Goal: Task Accomplishment & Management: Use online tool/utility

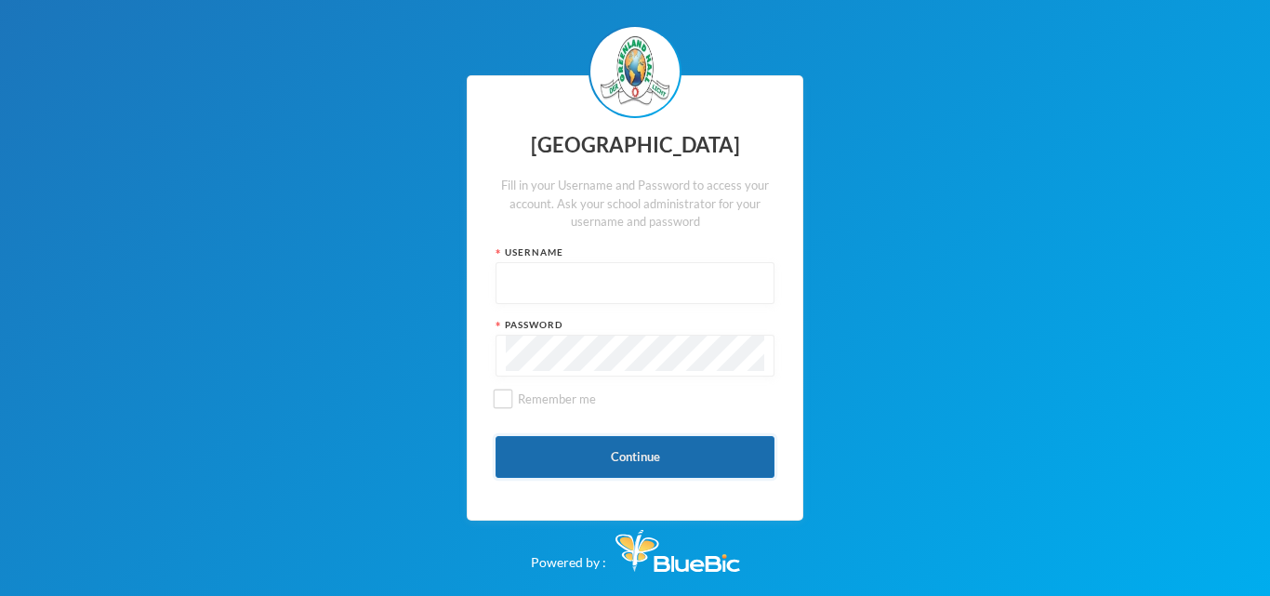
type input "glh24es84"
click at [654, 466] on button "Continue" at bounding box center [635, 457] width 279 height 42
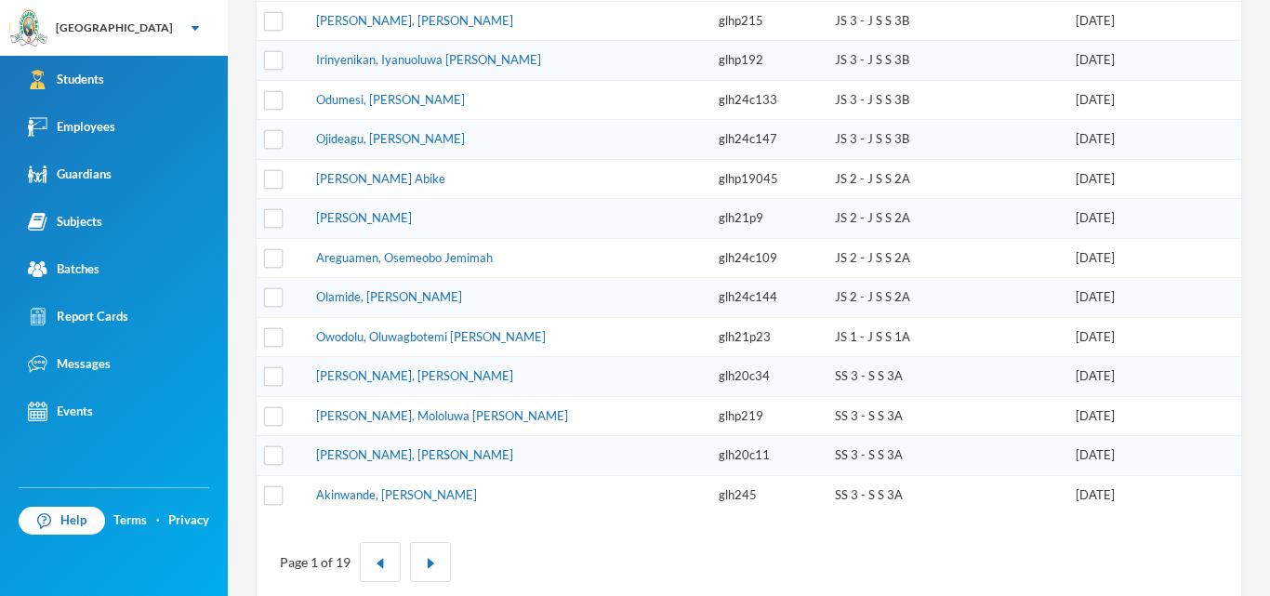
scroll to position [622, 0]
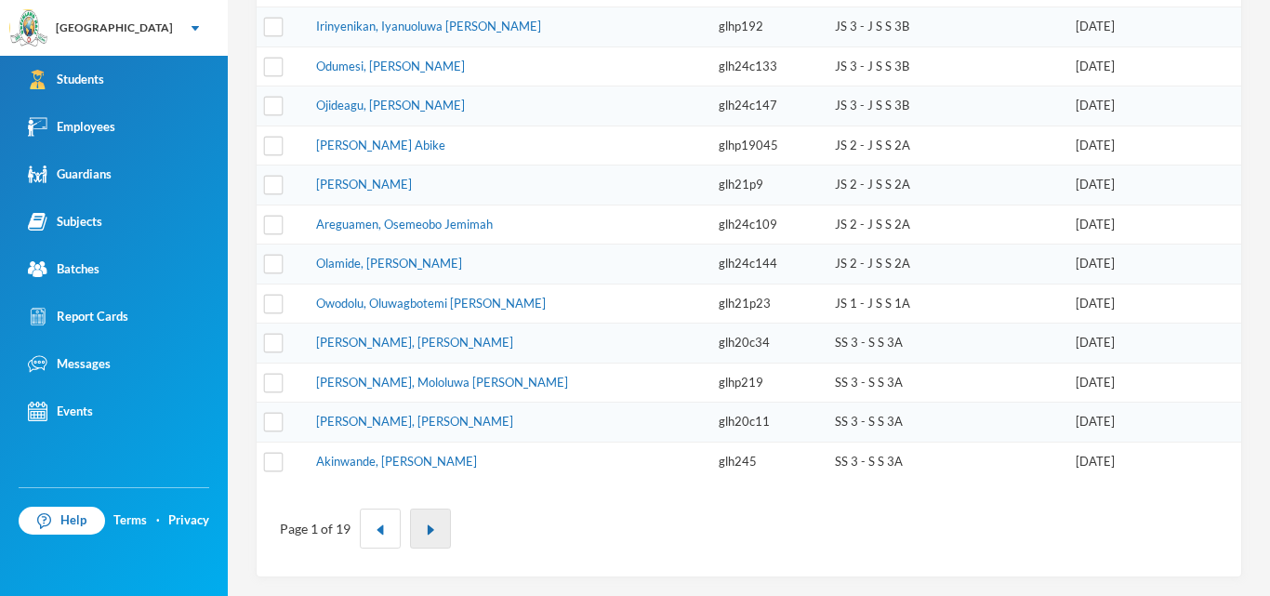
click at [436, 523] on button "button" at bounding box center [430, 529] width 41 height 40
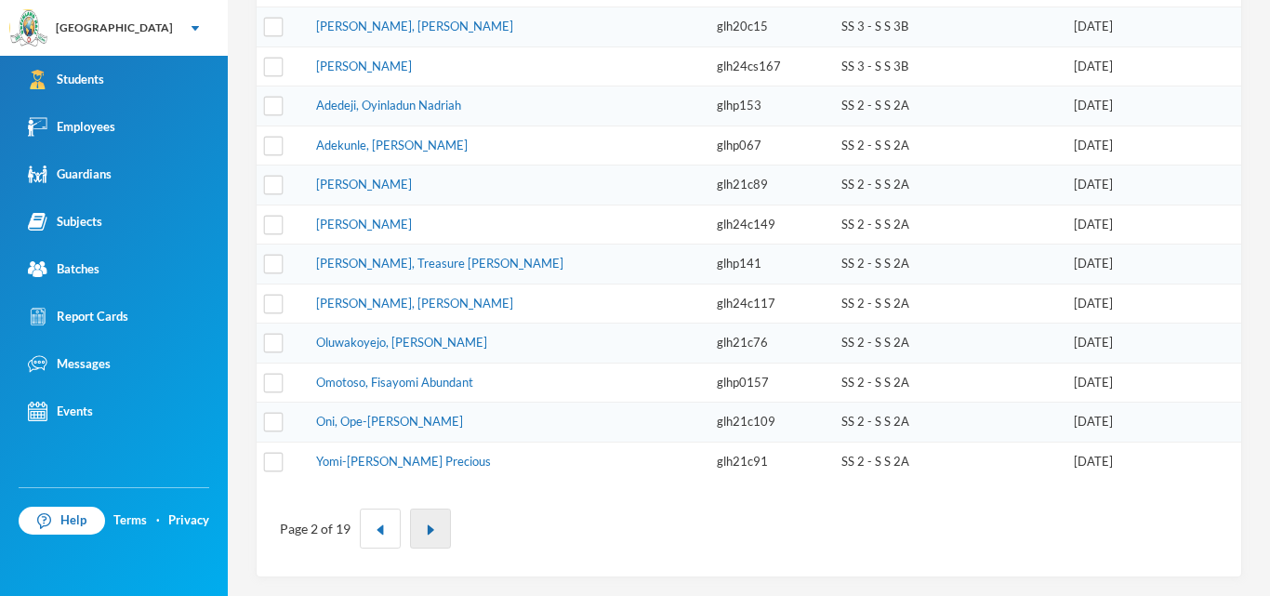
click at [432, 531] on img "button" at bounding box center [430, 529] width 11 height 11
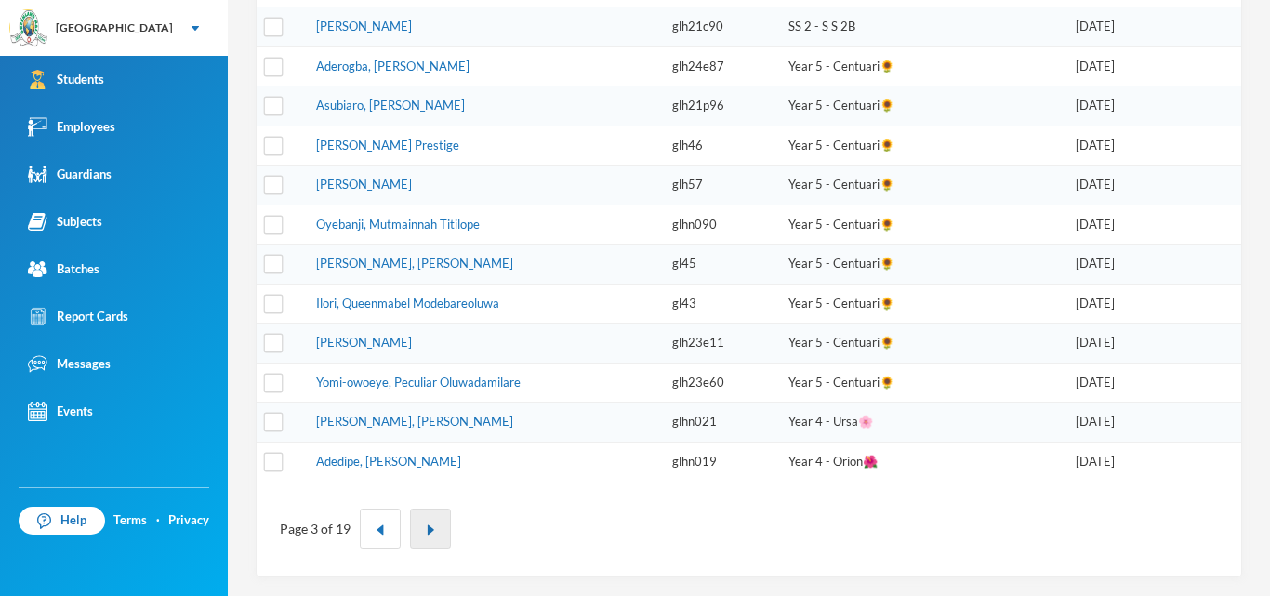
click at [420, 537] on button "button" at bounding box center [430, 529] width 41 height 40
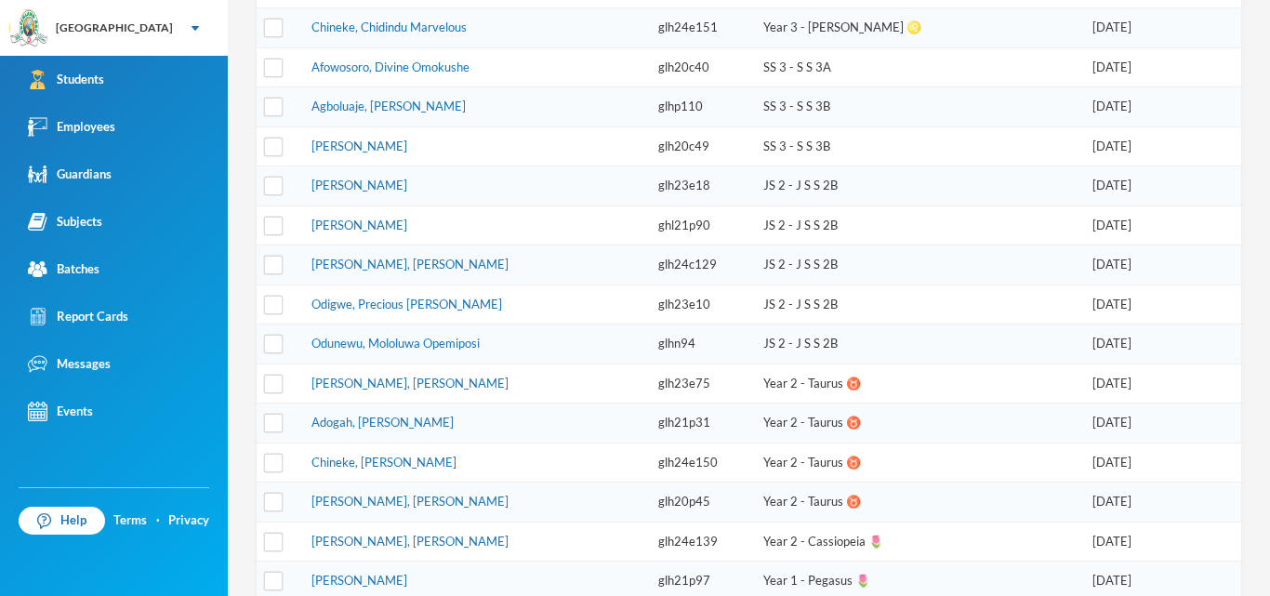
scroll to position [250, 0]
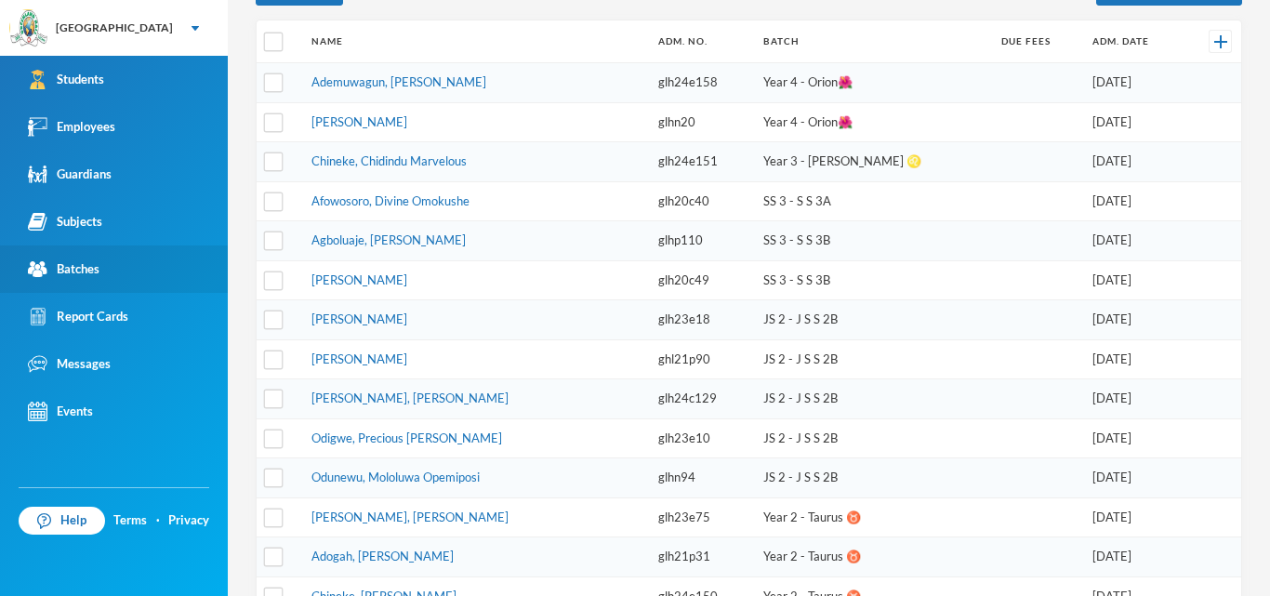
click at [73, 259] on div "Batches" at bounding box center [64, 269] width 72 height 20
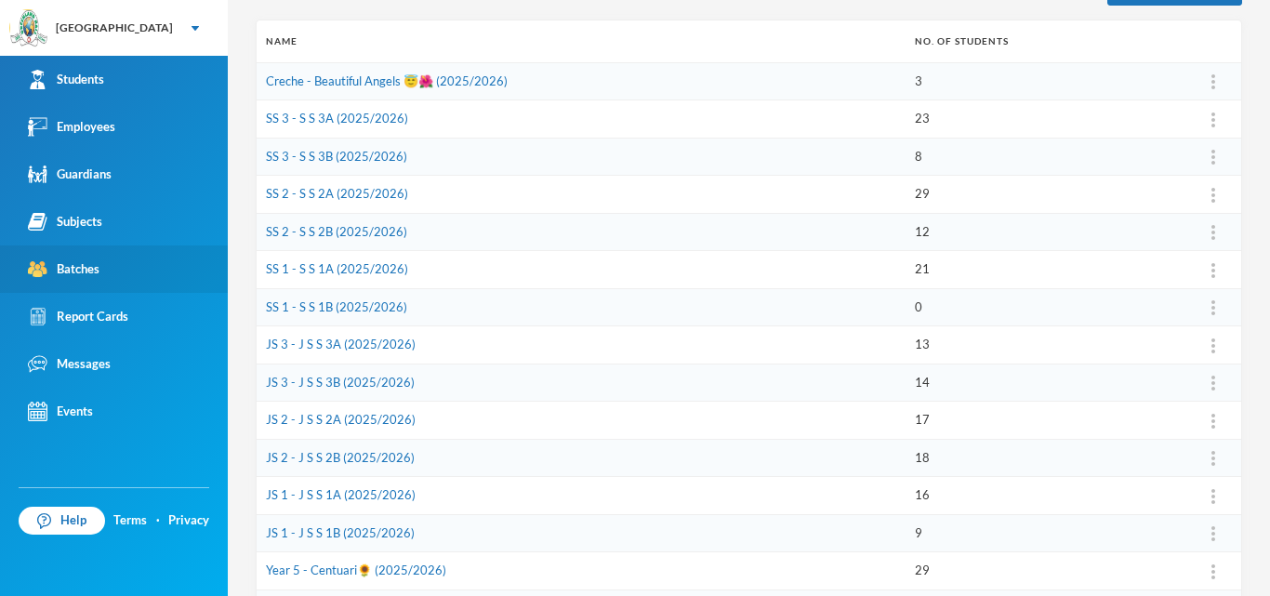
click at [117, 276] on link "Batches" at bounding box center [114, 268] width 228 height 47
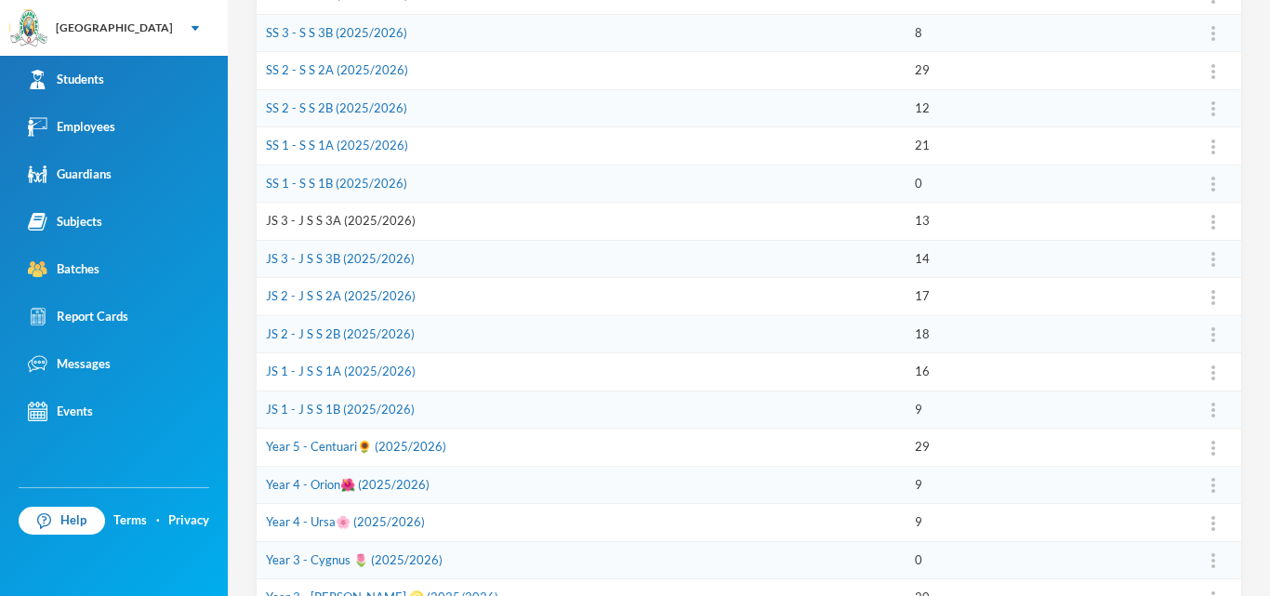
scroll to position [585, 0]
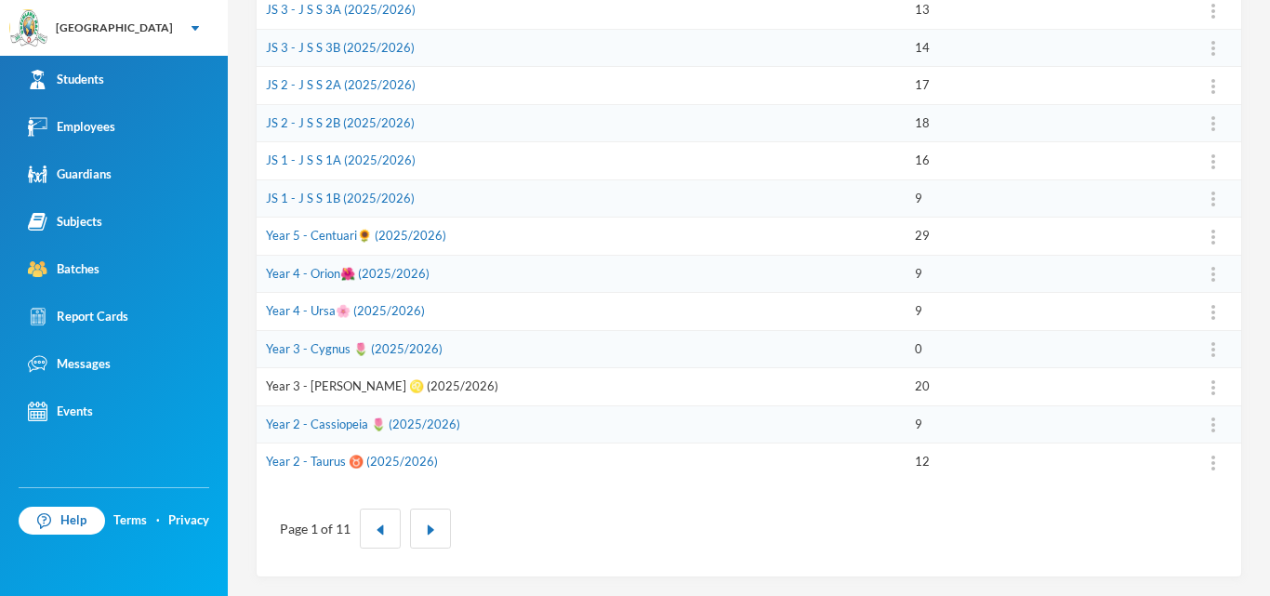
click at [361, 379] on link "Year 3 - [PERSON_NAME] ♌️ (2025/2026)" at bounding box center [382, 385] width 232 height 15
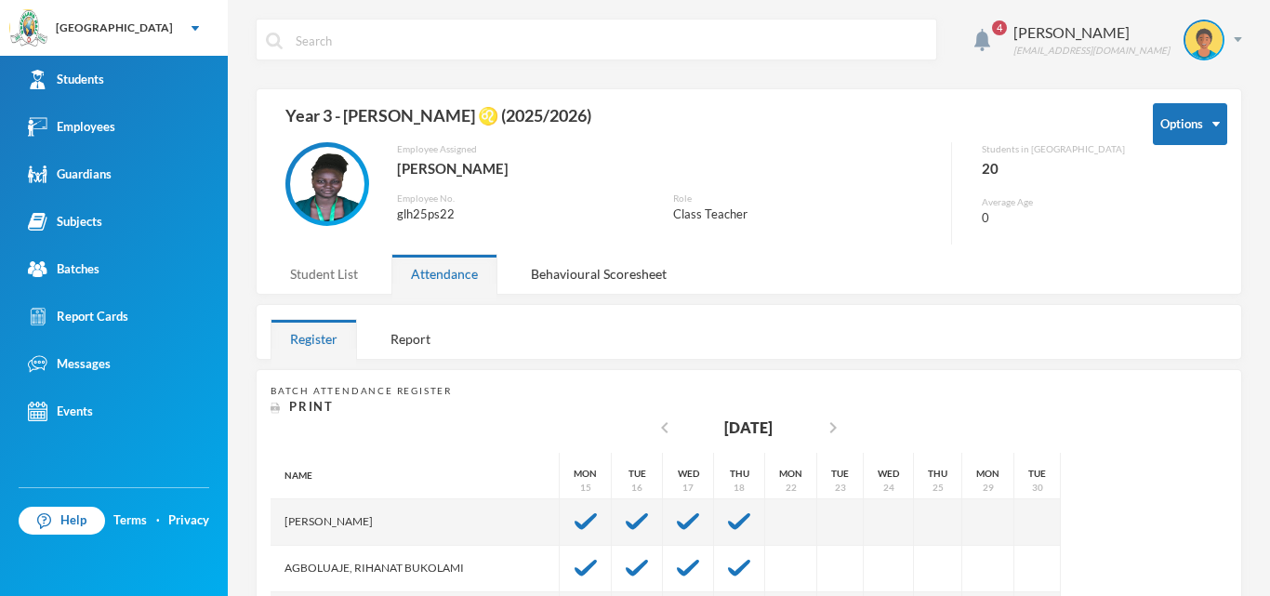
click at [349, 276] on div "Student List" at bounding box center [324, 274] width 107 height 40
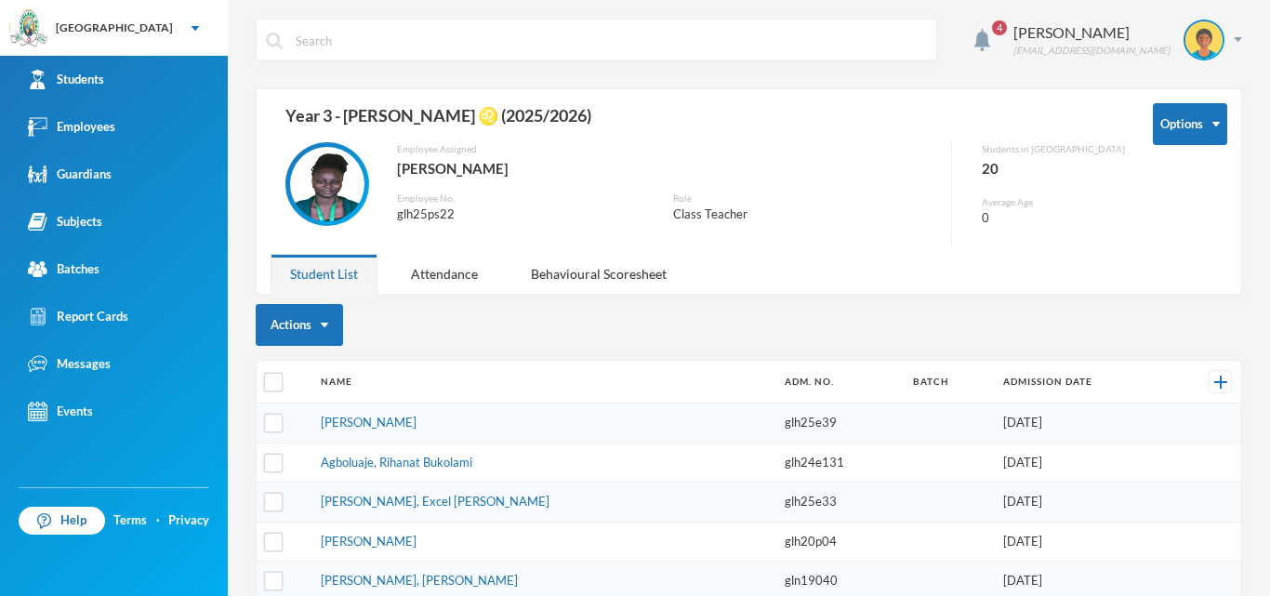
scroll to position [93, 0]
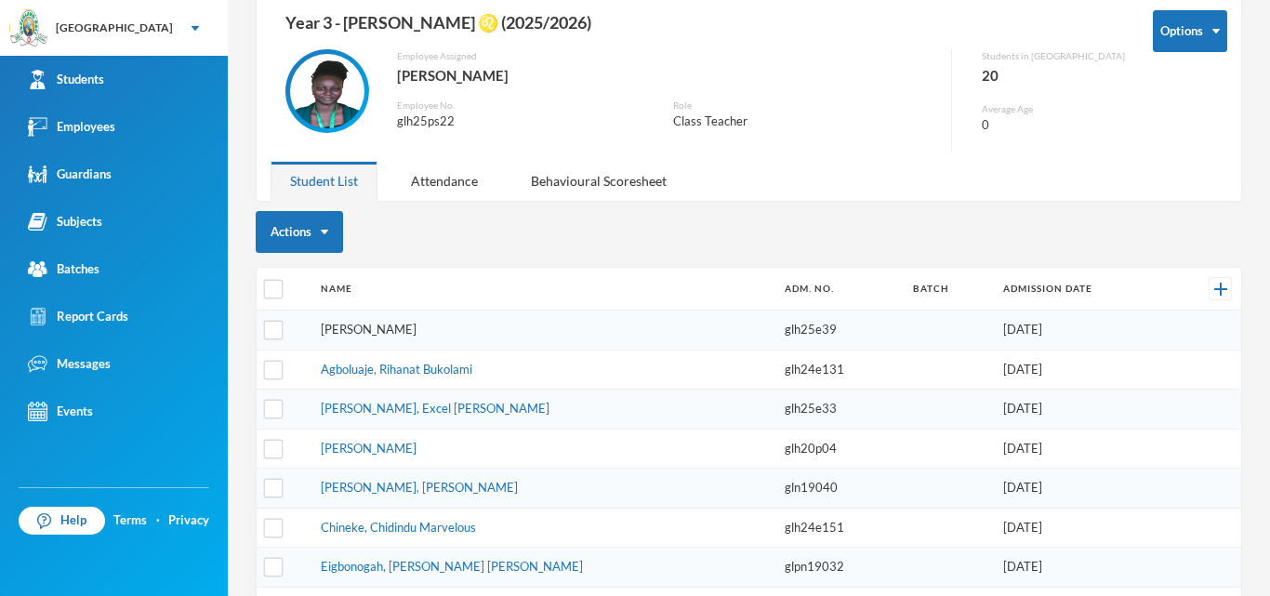
click at [417, 330] on link "[PERSON_NAME]" at bounding box center [369, 329] width 96 height 15
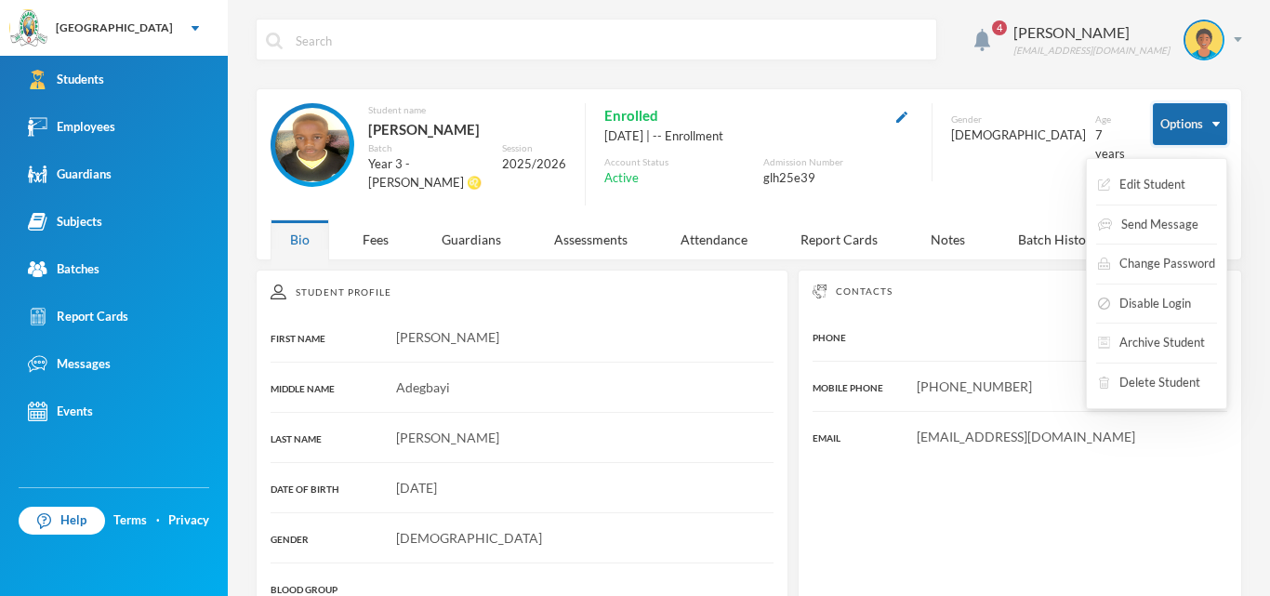
click at [1167, 133] on button "Options" at bounding box center [1190, 124] width 74 height 42
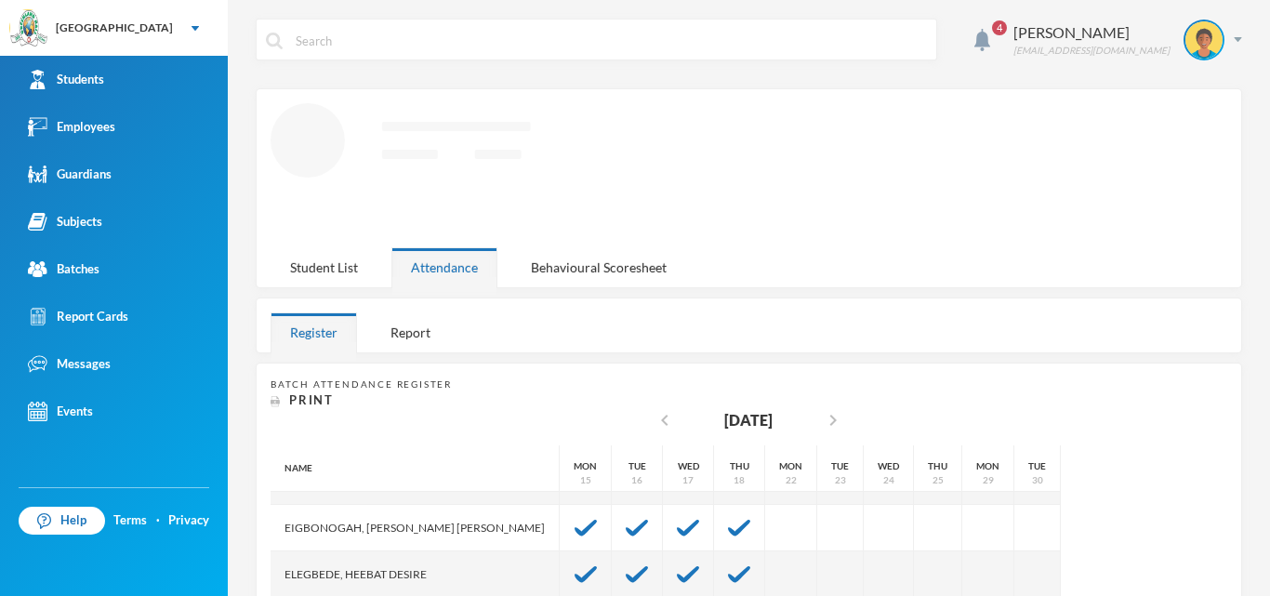
scroll to position [372, 0]
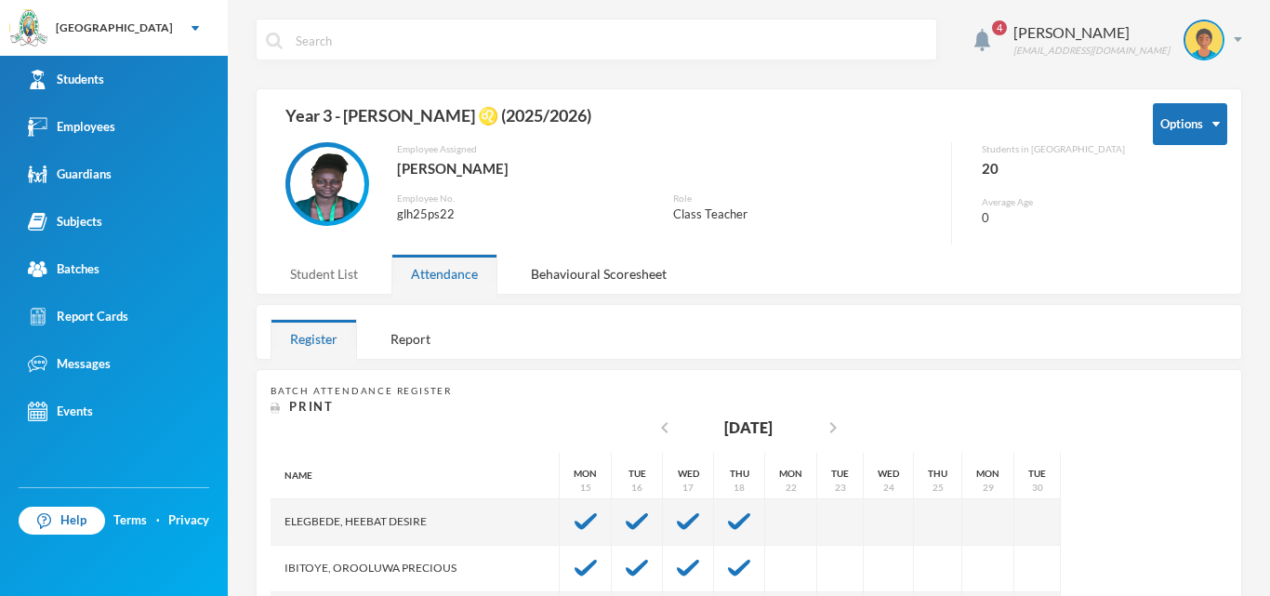
click at [291, 277] on div "Student List" at bounding box center [324, 274] width 107 height 40
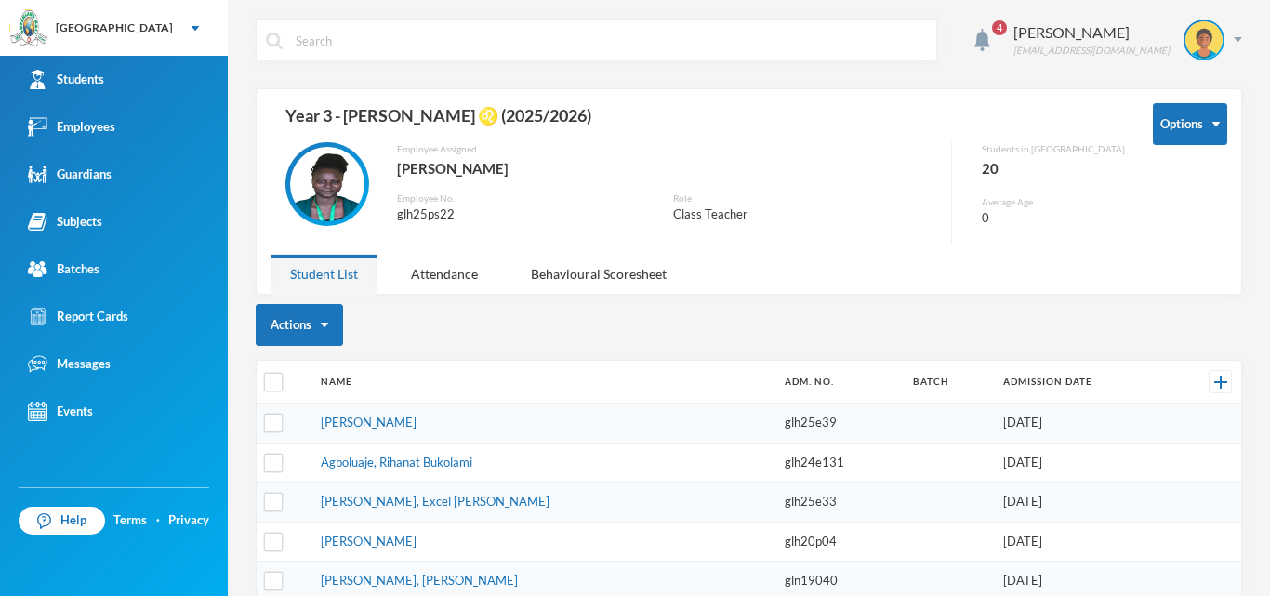
scroll to position [93, 0]
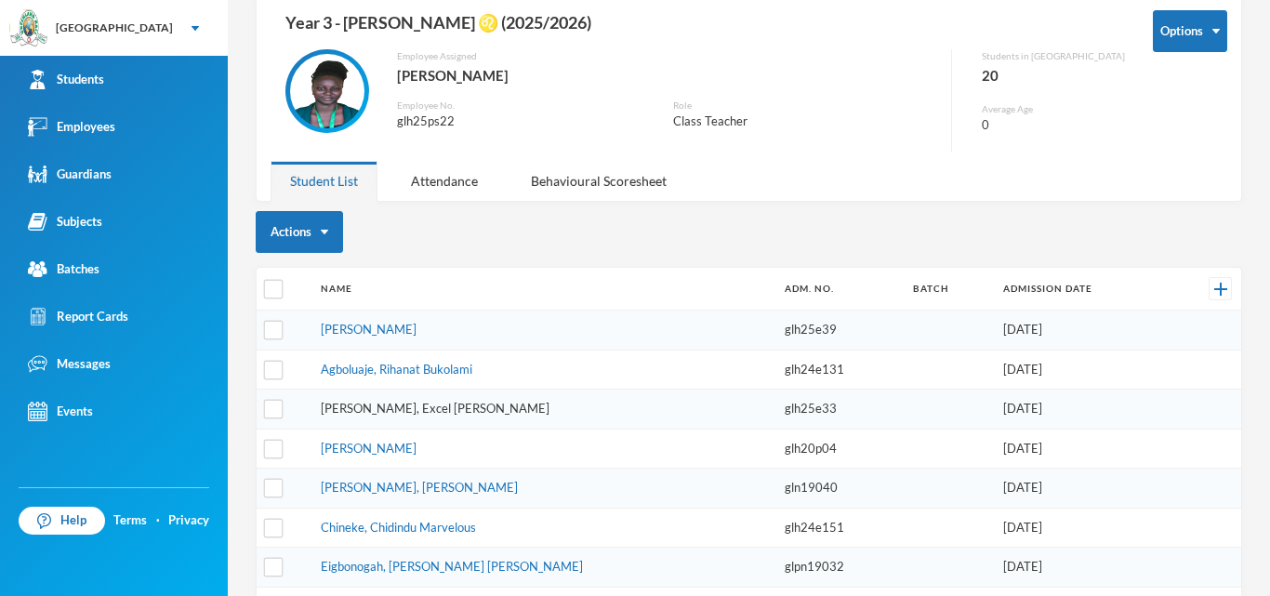
click at [376, 410] on link "[PERSON_NAME], Excel [PERSON_NAME]" at bounding box center [435, 408] width 229 height 15
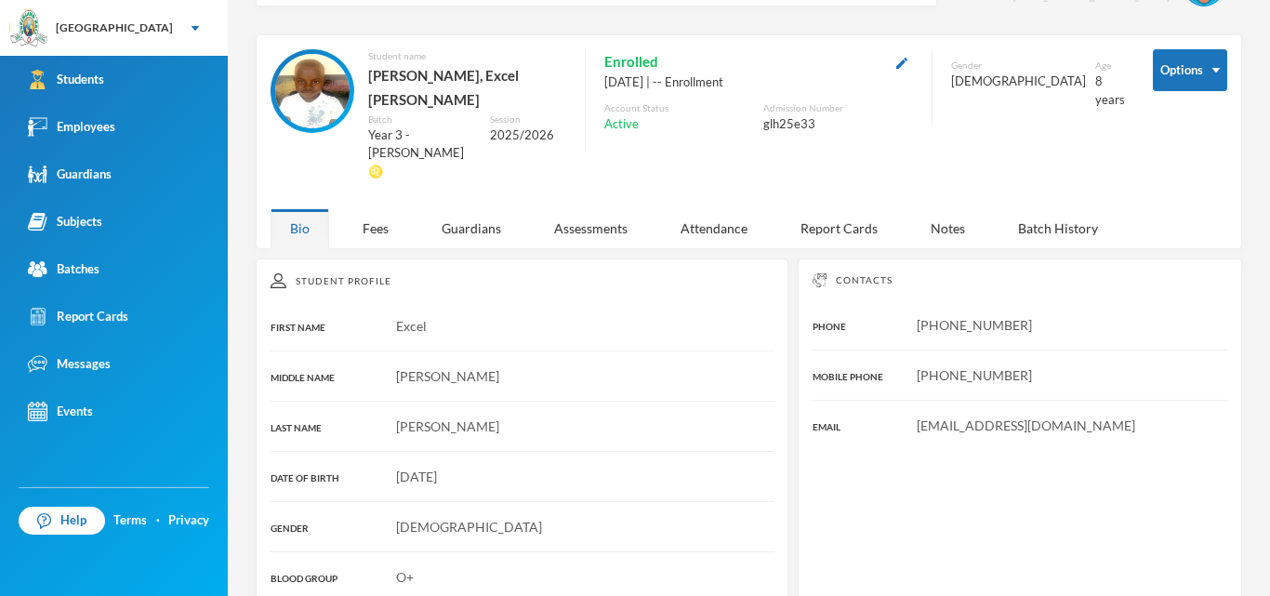
scroll to position [53, 0]
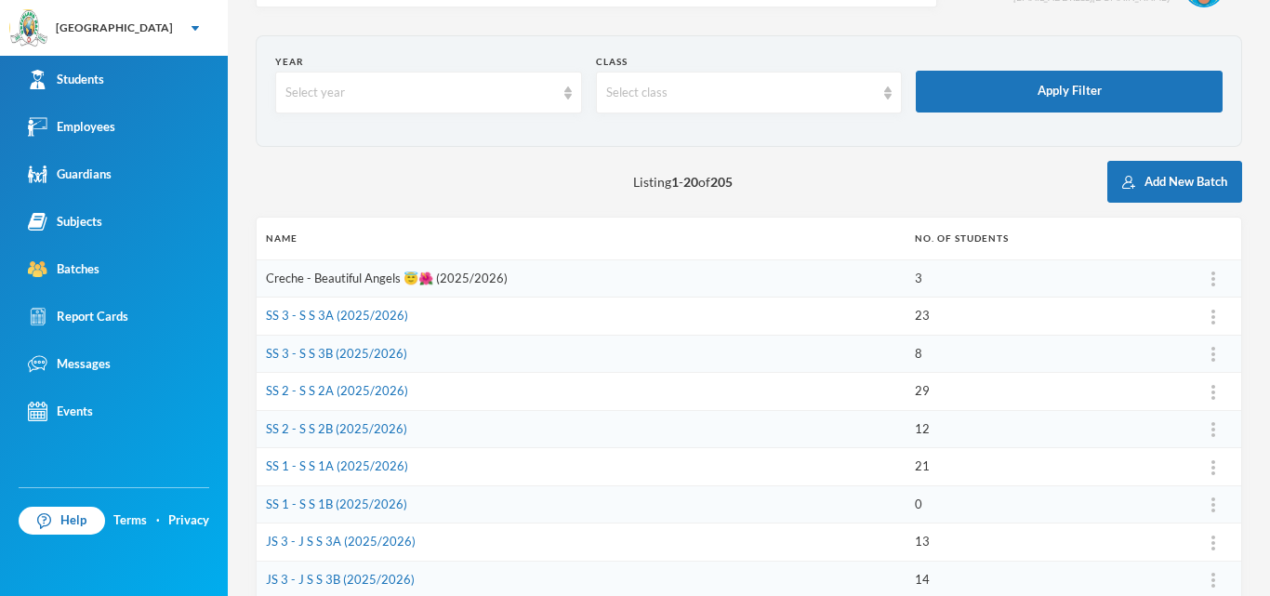
click at [476, 282] on link "Creche - Beautiful Angels 😇🌺 (2025/2026)" at bounding box center [387, 278] width 242 height 15
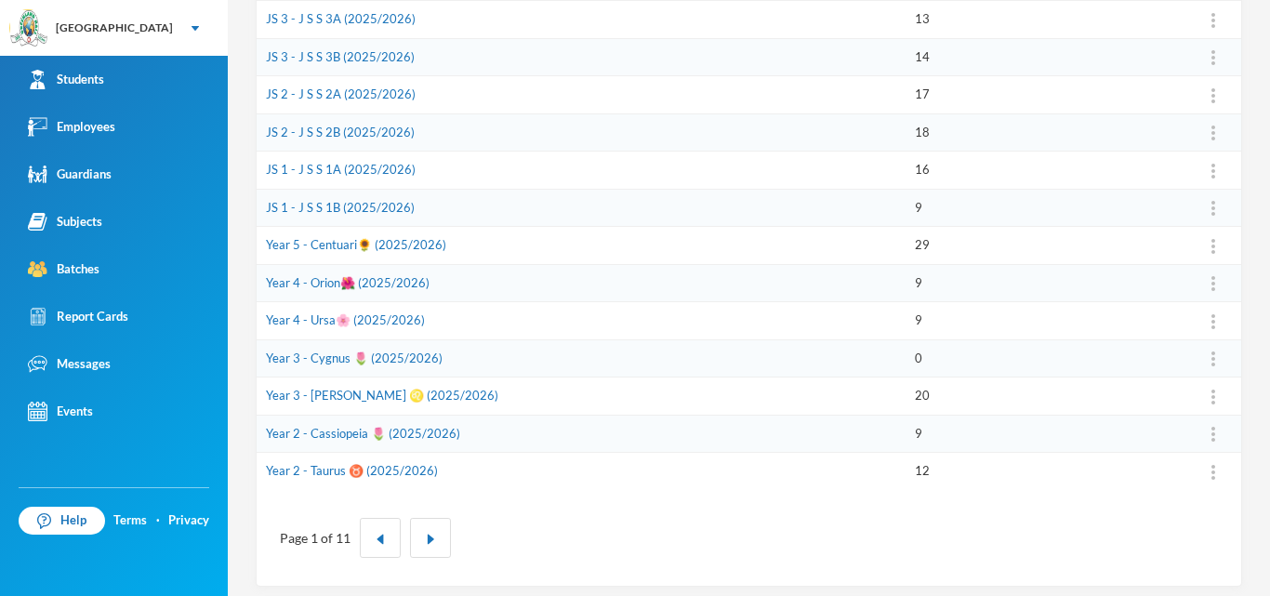
scroll to position [585, 0]
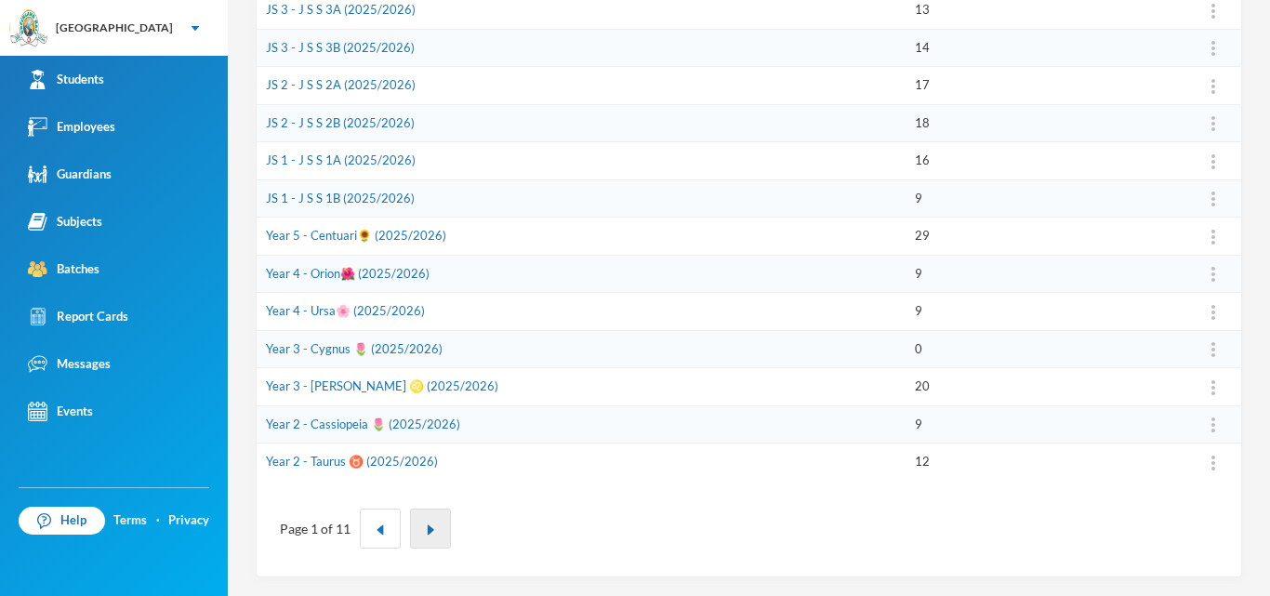
click at [431, 524] on img "button" at bounding box center [430, 529] width 11 height 11
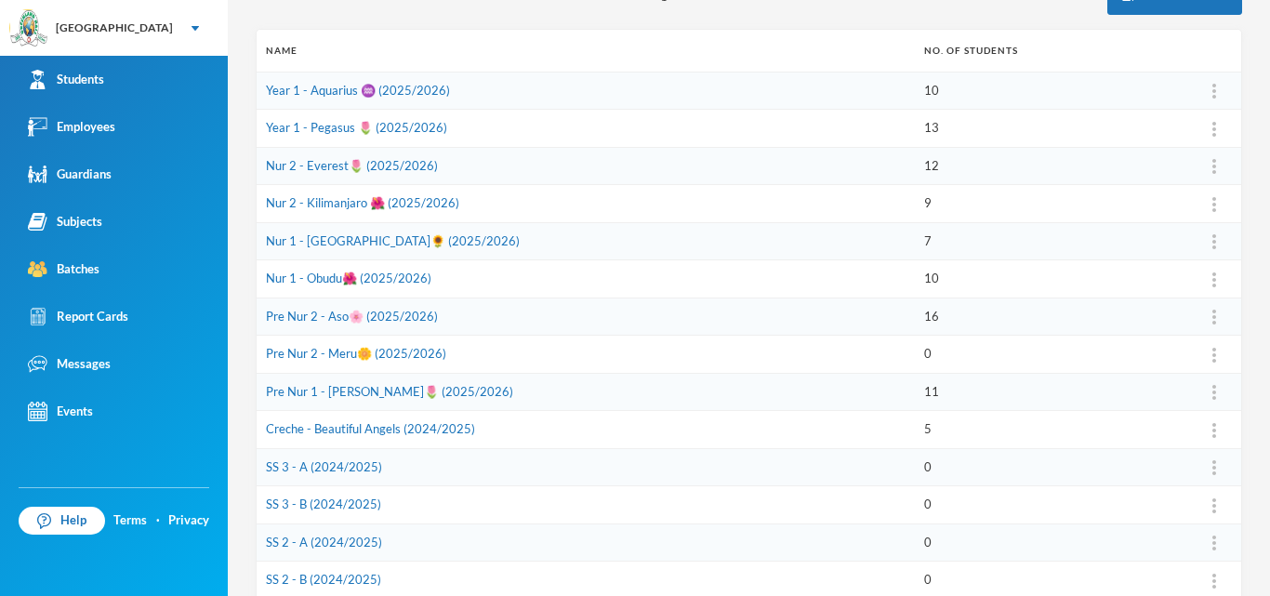
scroll to position [306, 0]
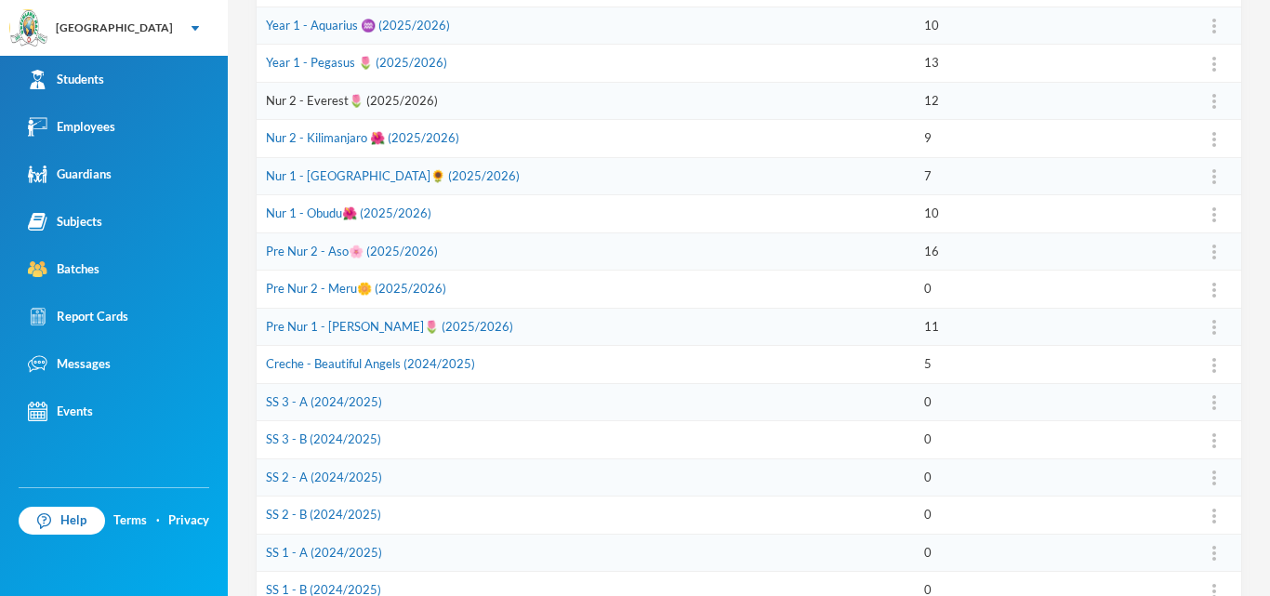
click at [426, 105] on link "Nur 2 - Everest🌷 (2025/2026)" at bounding box center [352, 100] width 172 height 15
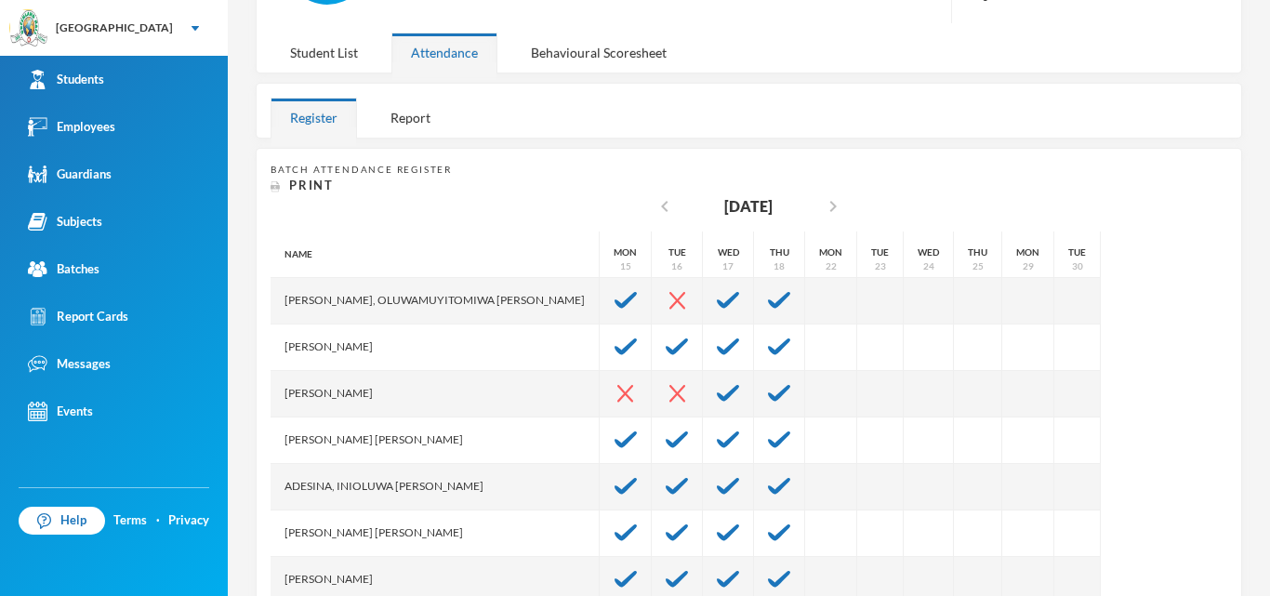
scroll to position [312, 0]
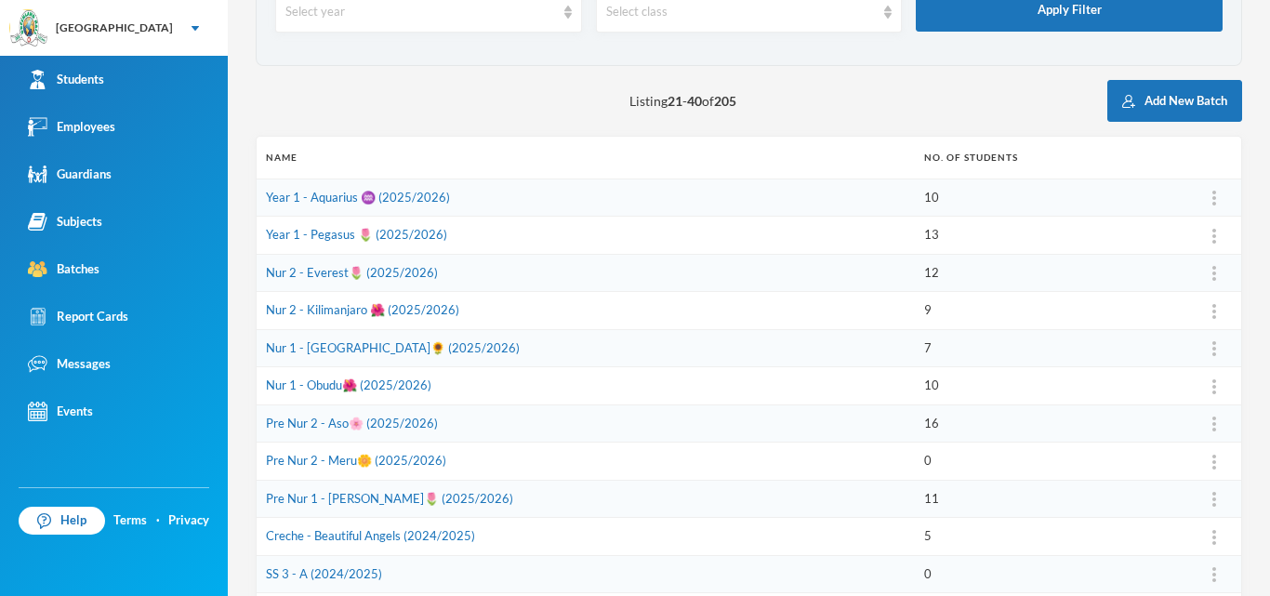
scroll to position [126, 0]
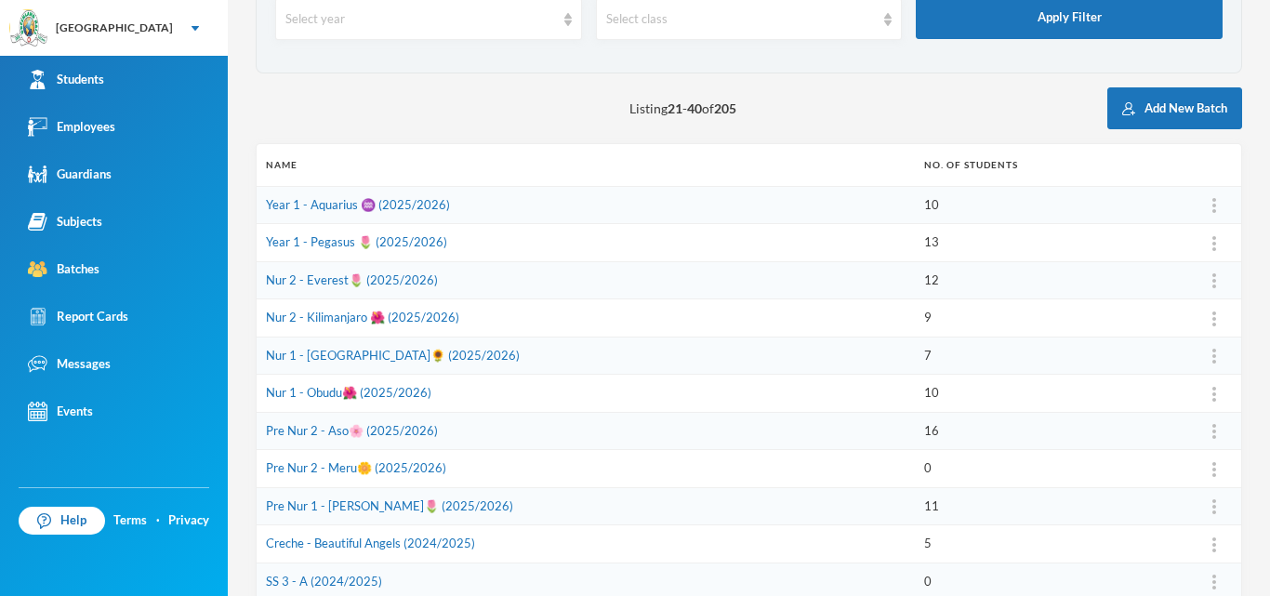
click at [351, 215] on td "Year 1 - Aquarius ♒️ (2025/2026)" at bounding box center [586, 205] width 658 height 38
click at [351, 209] on link "Year 1 - Aquarius ♒️ (2025/2026)" at bounding box center [358, 204] width 184 height 15
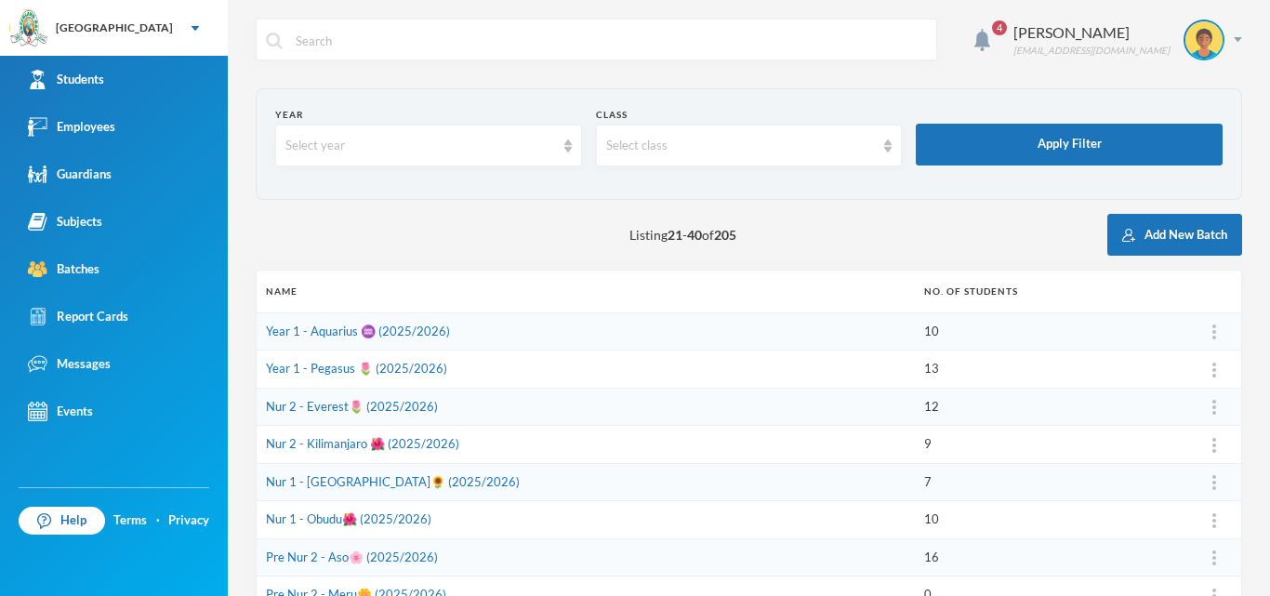
scroll to position [93, 0]
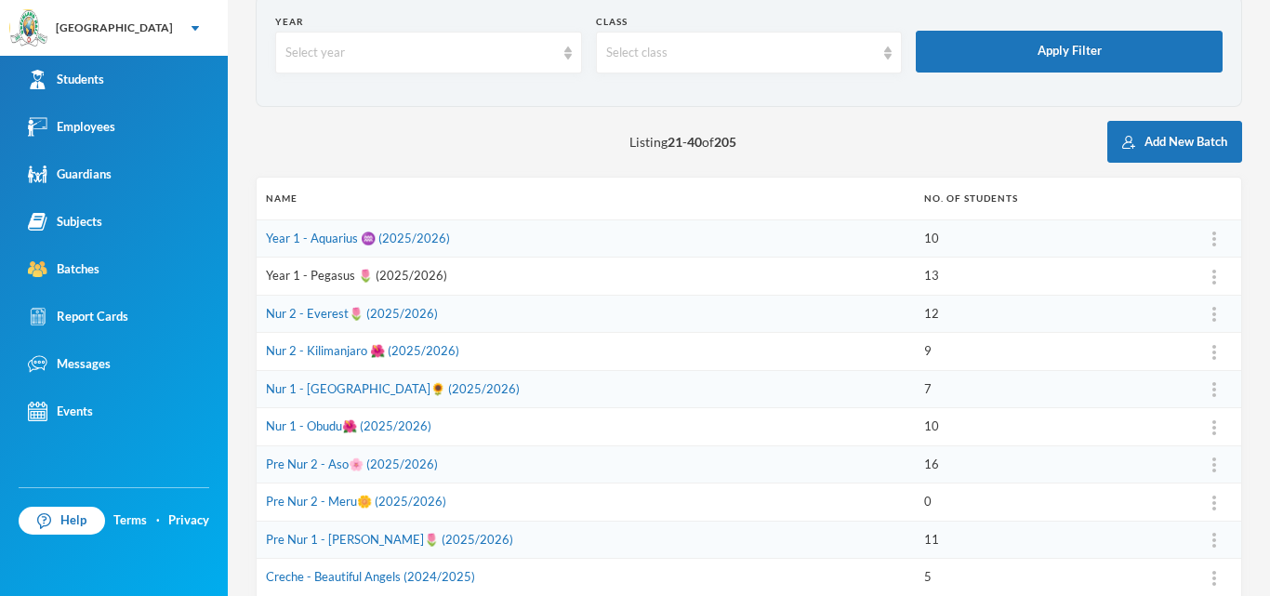
click at [422, 273] on link "Year 1 - Pegasus 🌷 (2025/2026)" at bounding box center [356, 275] width 181 height 15
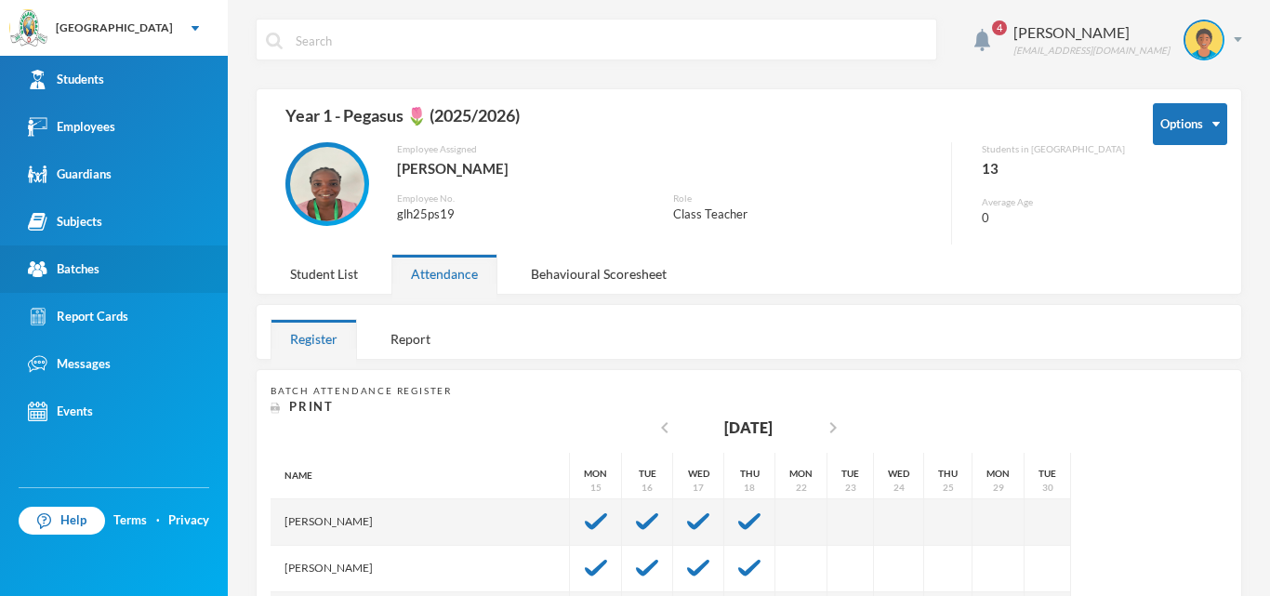
click at [139, 272] on link "Batches" at bounding box center [114, 268] width 228 height 47
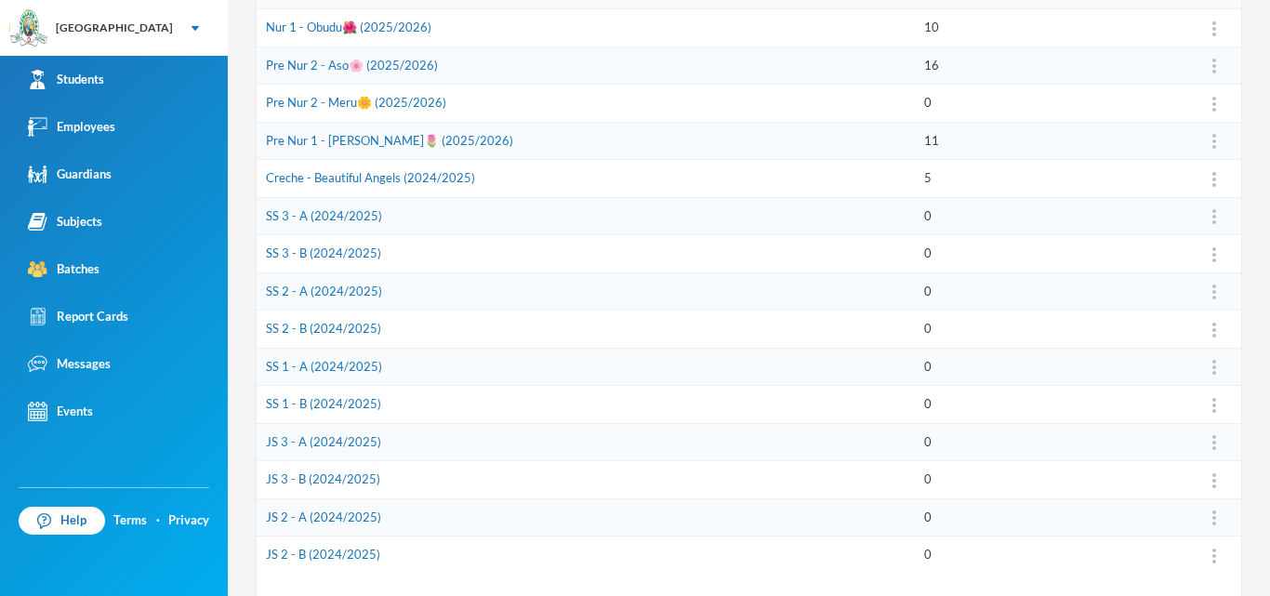
scroll to position [585, 0]
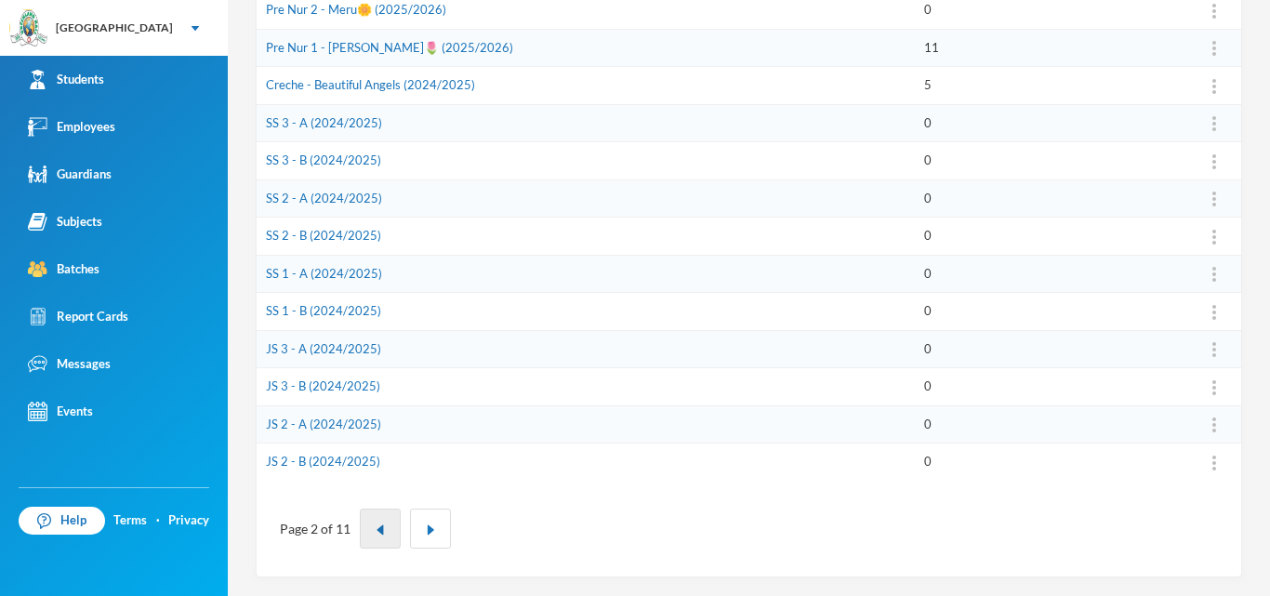
click at [379, 529] on img "button" at bounding box center [380, 529] width 11 height 11
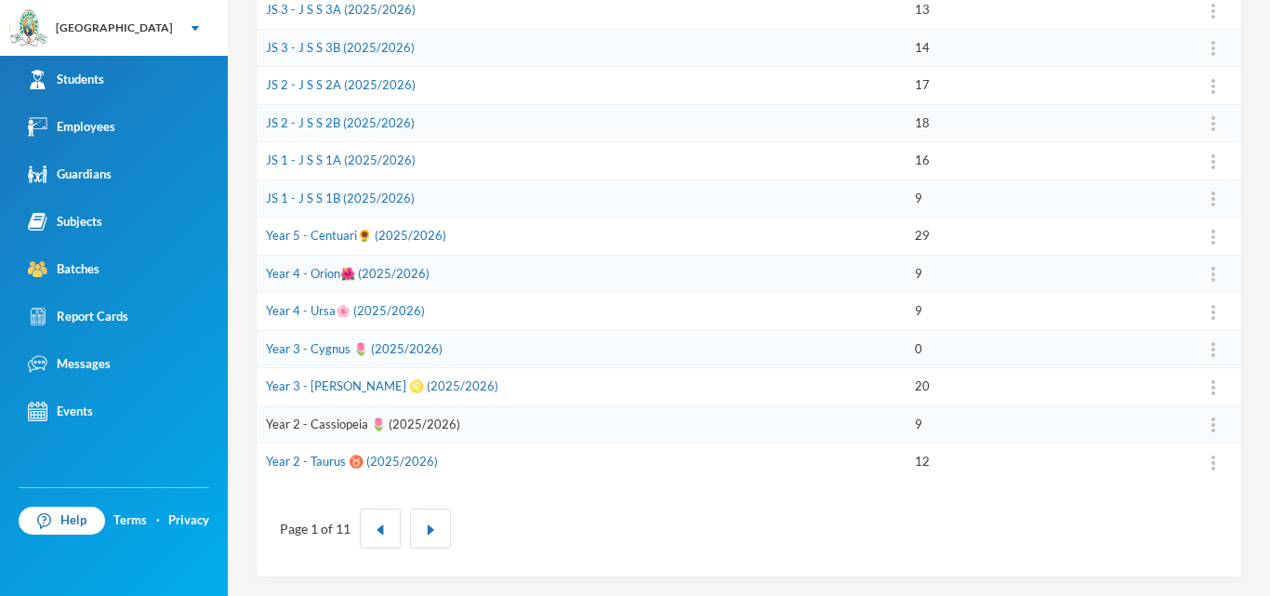
click at [363, 421] on link "Year 2 - Cassiopeia 🌷 (2025/2026)" at bounding box center [363, 424] width 194 height 15
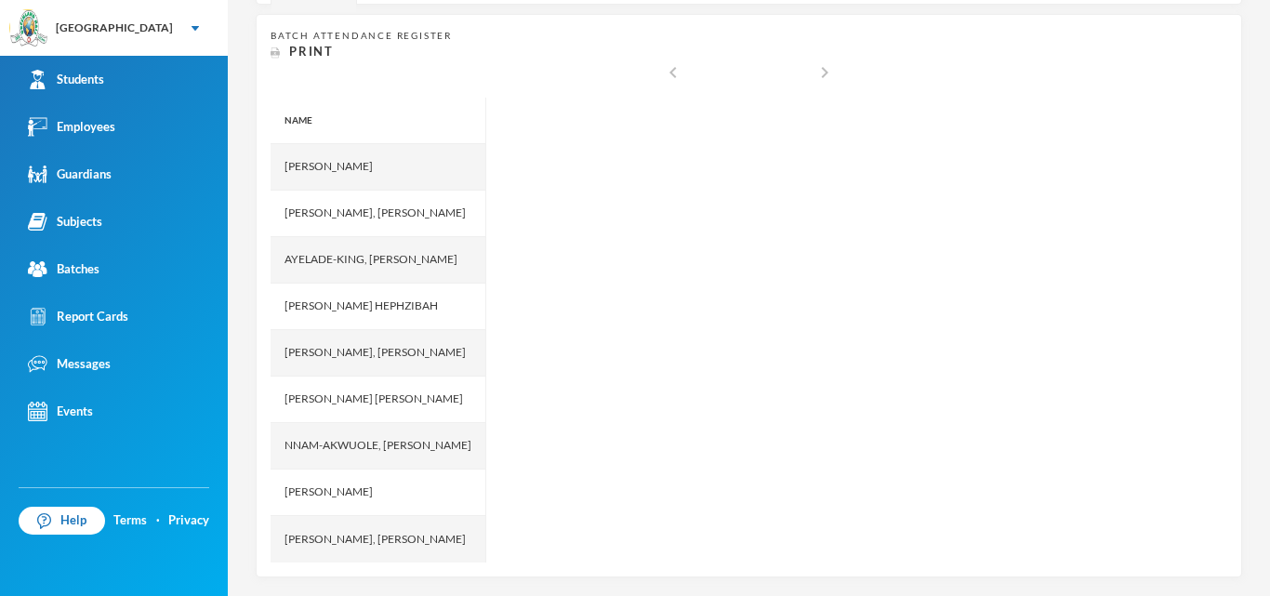
scroll to position [364, 0]
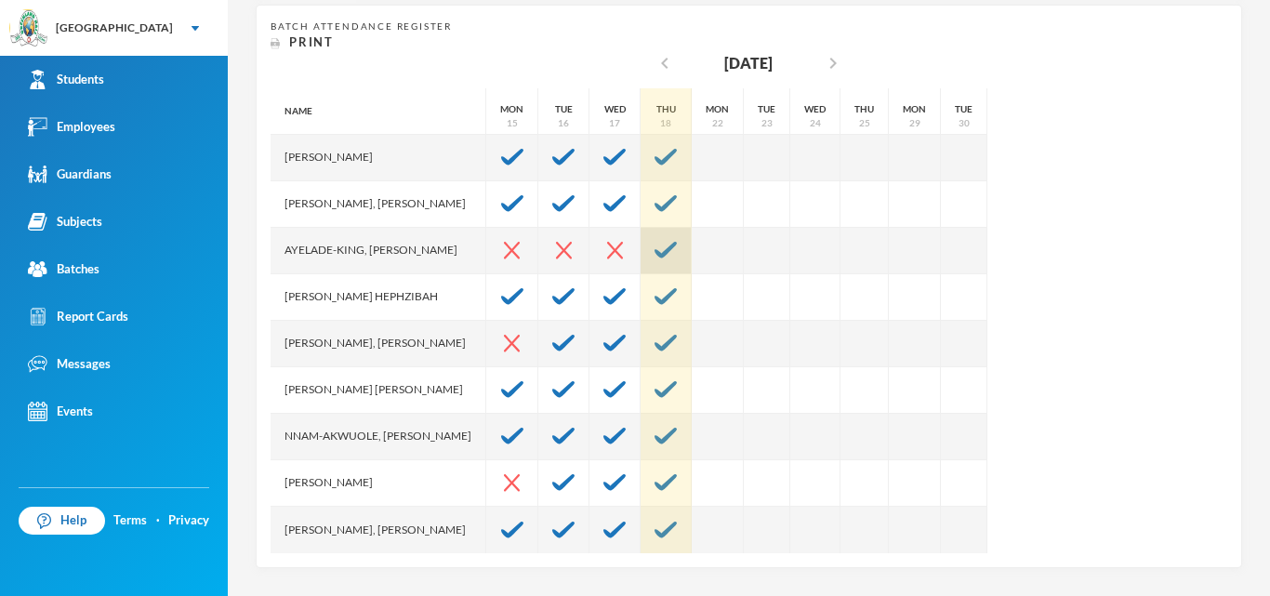
click at [677, 247] on img at bounding box center [666, 250] width 22 height 17
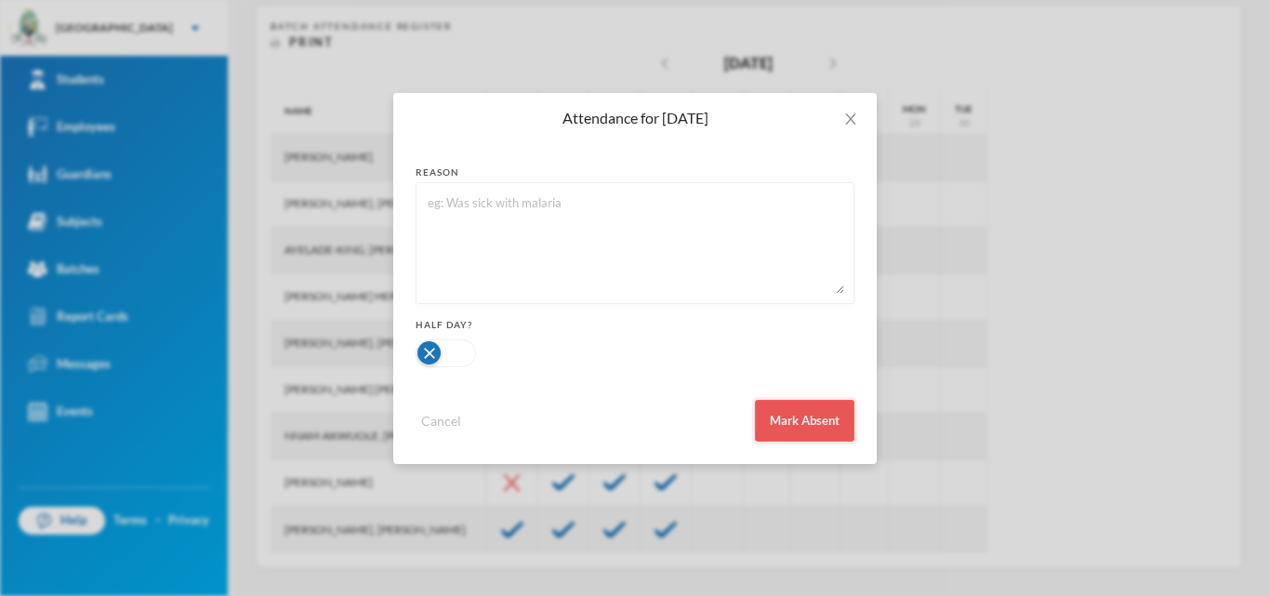
click at [826, 424] on button "Mark Absent" at bounding box center [804, 421] width 99 height 42
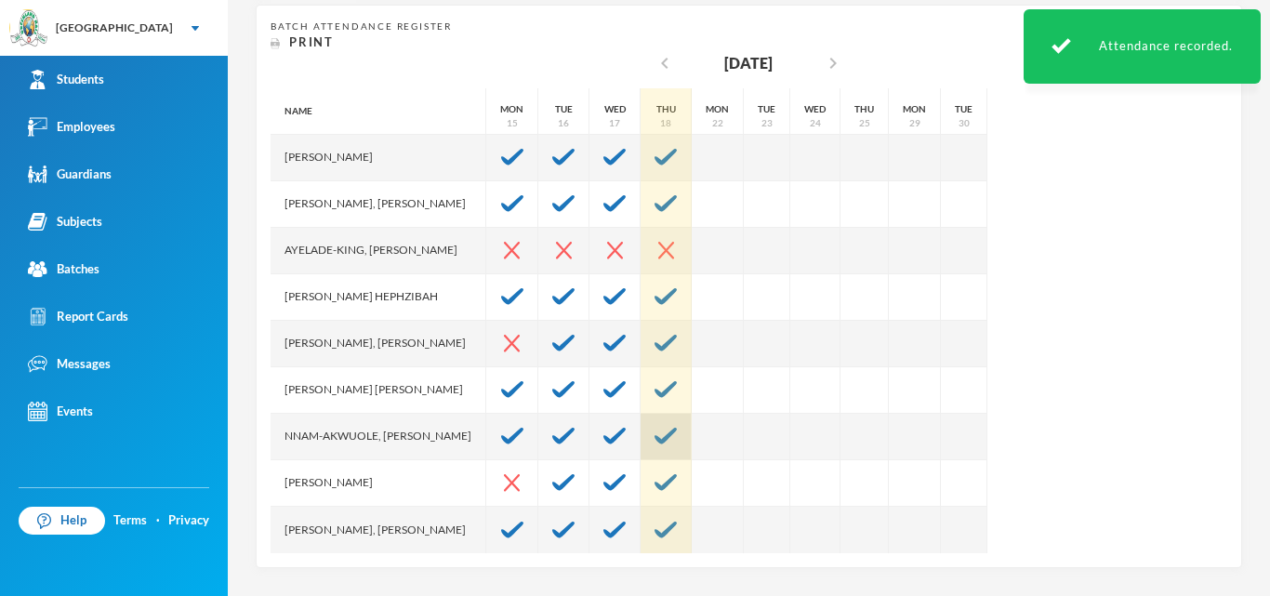
click at [677, 444] on img at bounding box center [666, 436] width 22 height 17
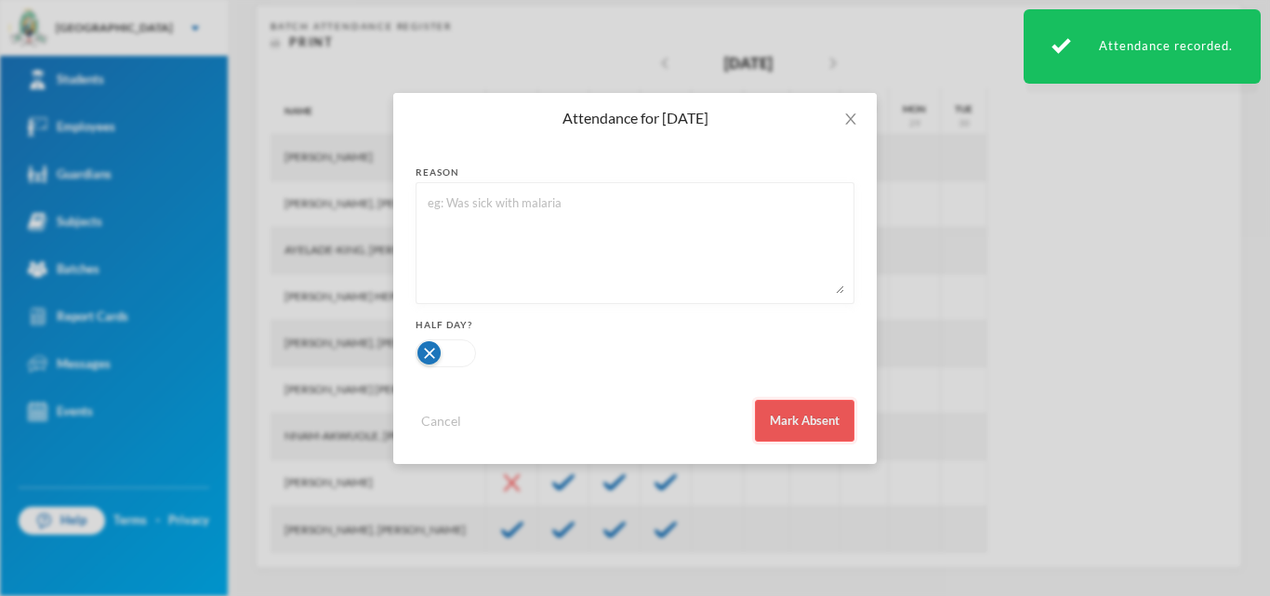
click at [778, 433] on button "Mark Absent" at bounding box center [804, 421] width 99 height 42
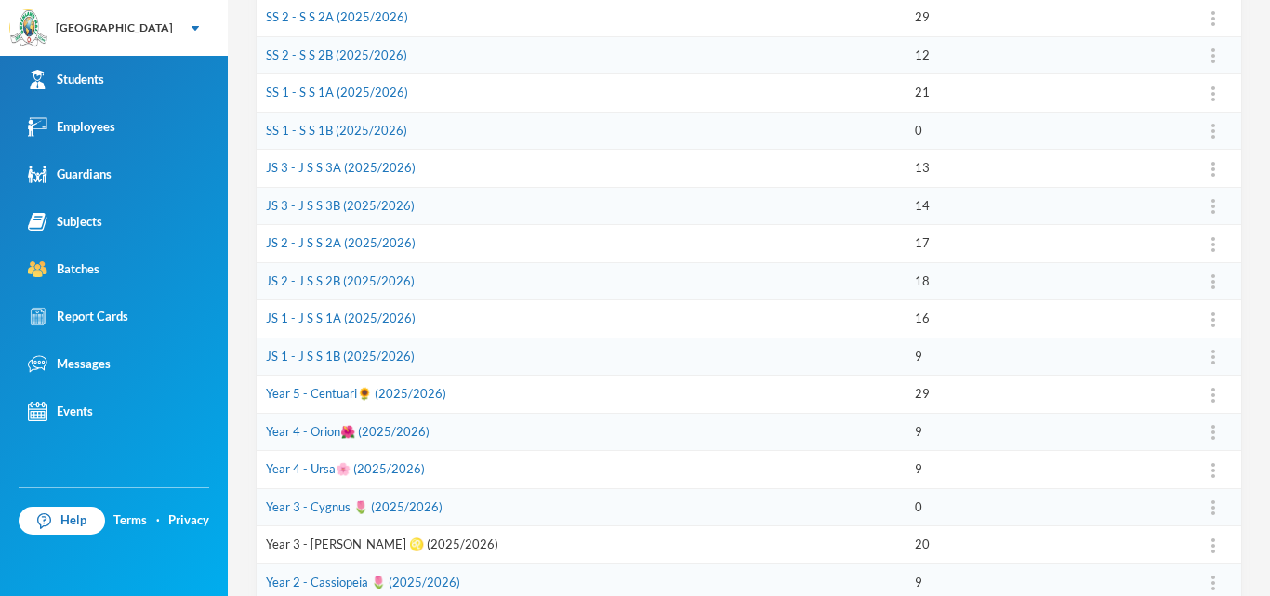
scroll to position [585, 0]
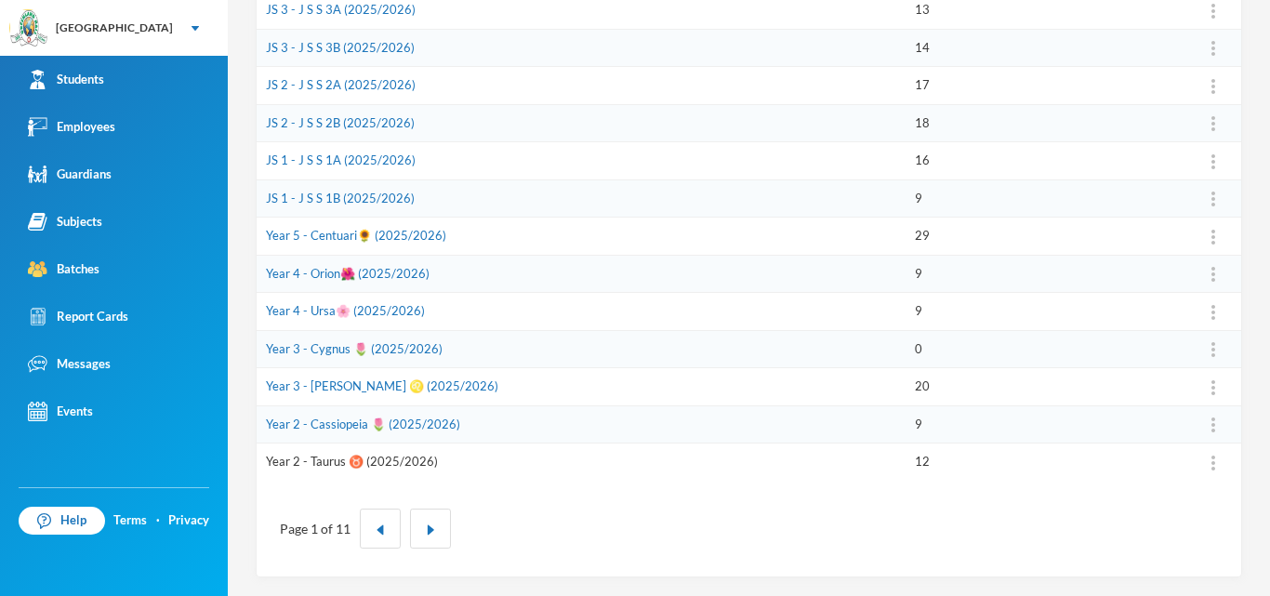
click at [331, 462] on link "Year 2 - Taurus ♉️ (2025/2026)" at bounding box center [352, 461] width 172 height 15
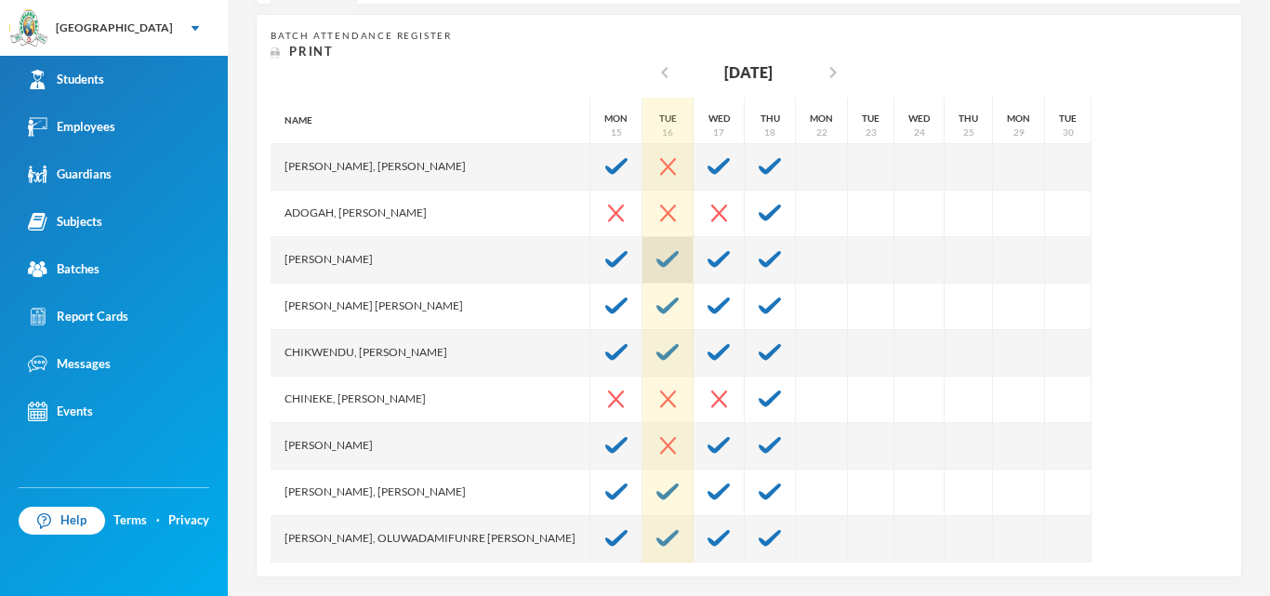
scroll to position [364, 0]
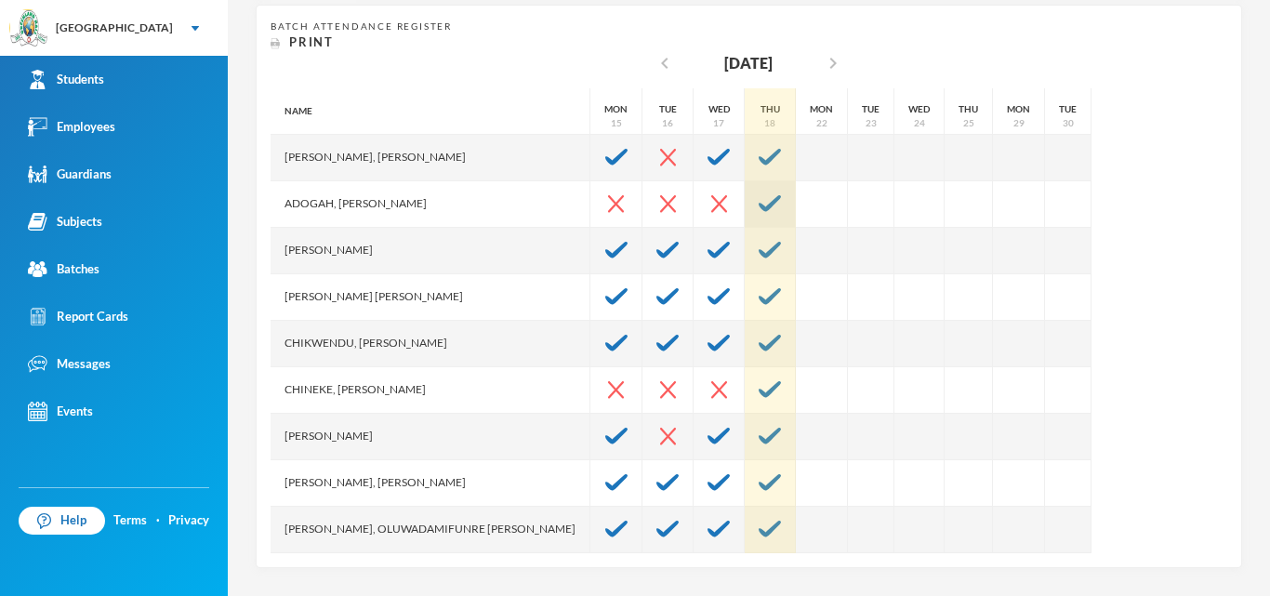
click at [759, 196] on img at bounding box center [770, 203] width 22 height 17
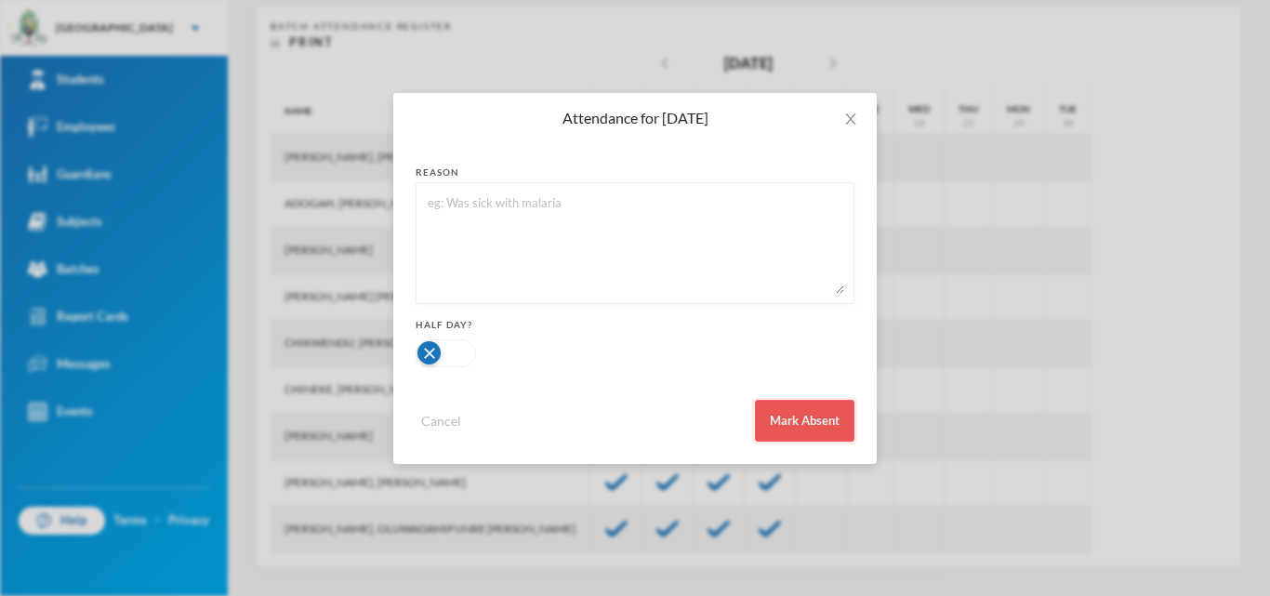
click at [785, 417] on button "Mark Absent" at bounding box center [804, 421] width 99 height 42
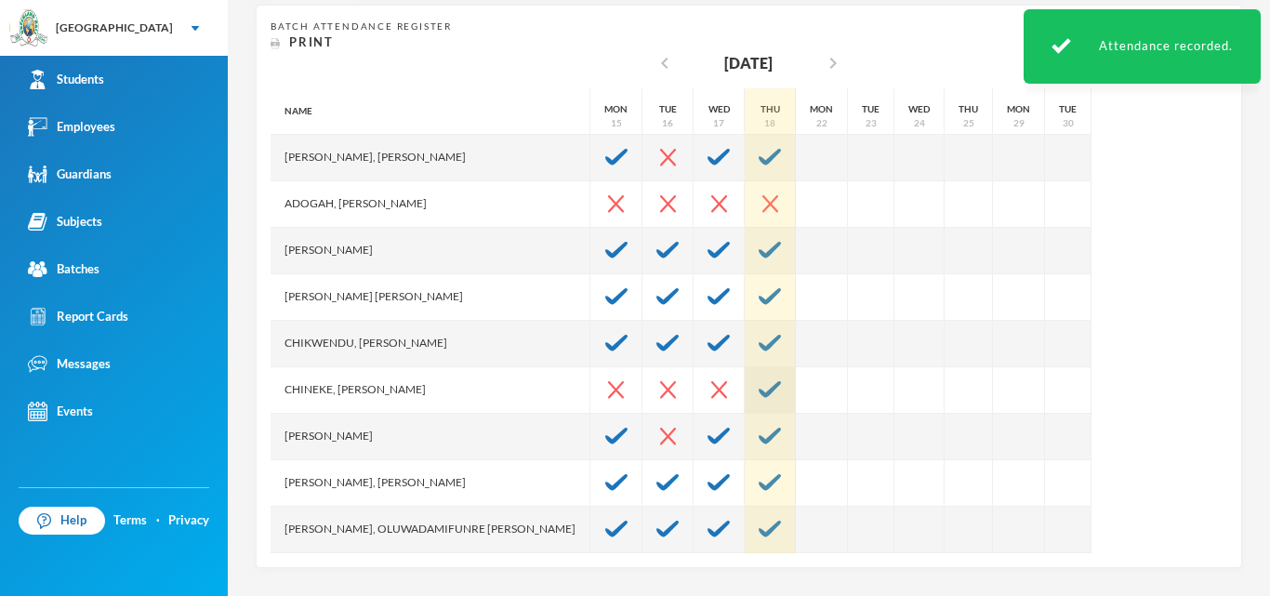
click at [759, 396] on img at bounding box center [770, 389] width 22 height 17
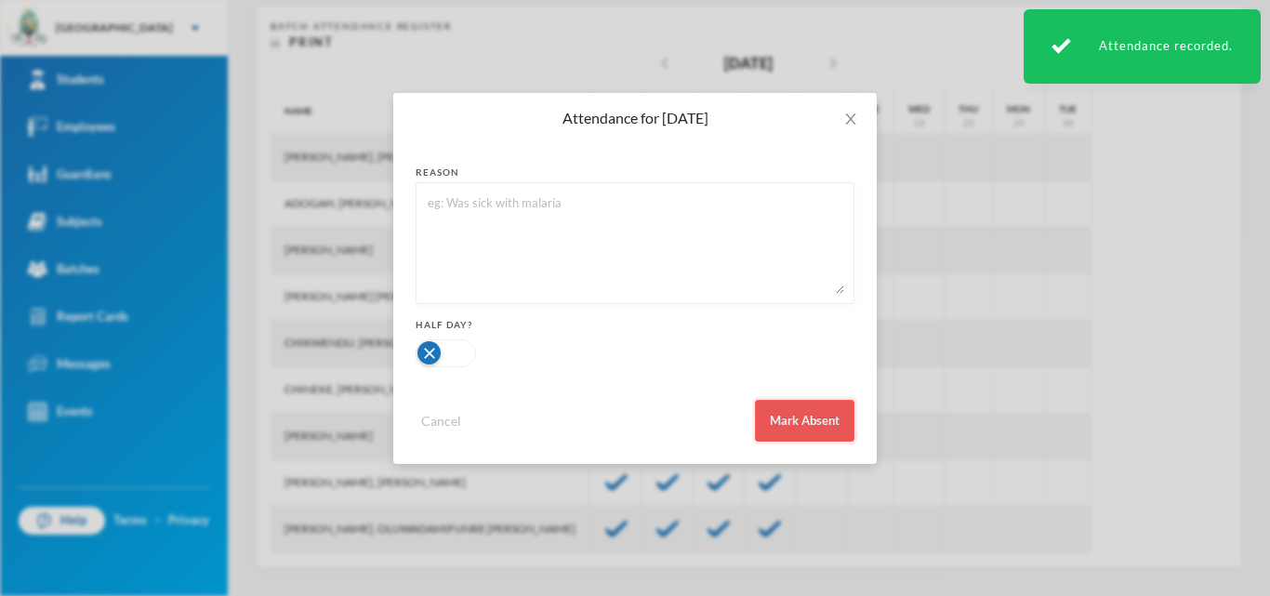
click at [824, 440] on button "Mark Absent" at bounding box center [804, 421] width 99 height 42
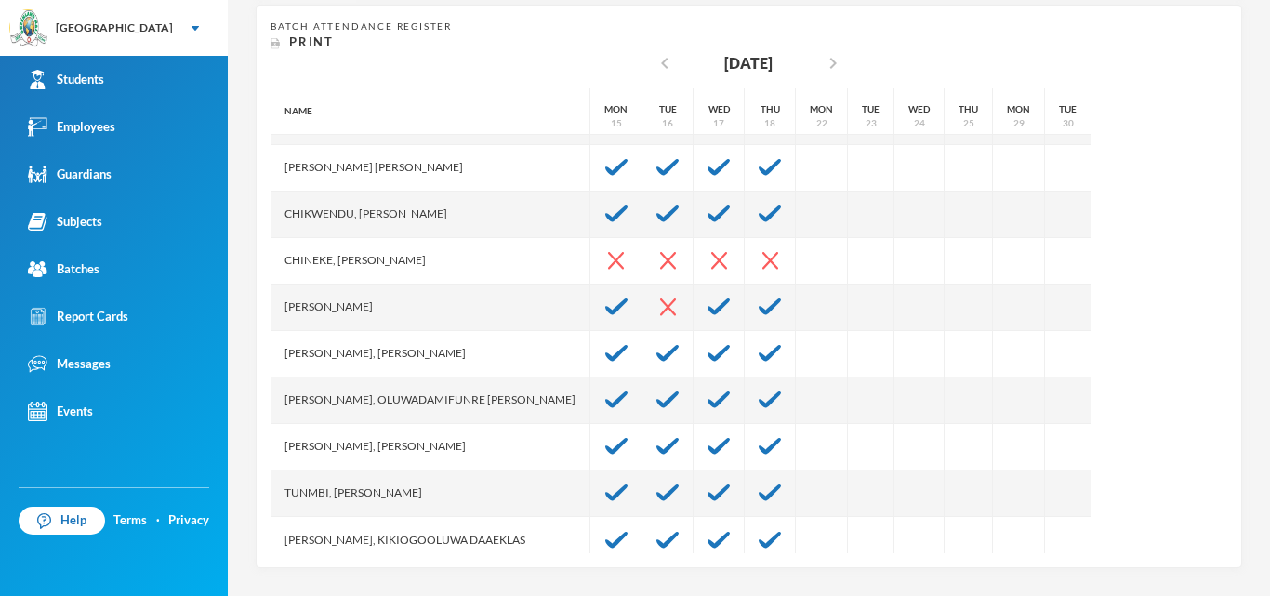
scroll to position [139, 0]
